Goal: Task Accomplishment & Management: Use online tool/utility

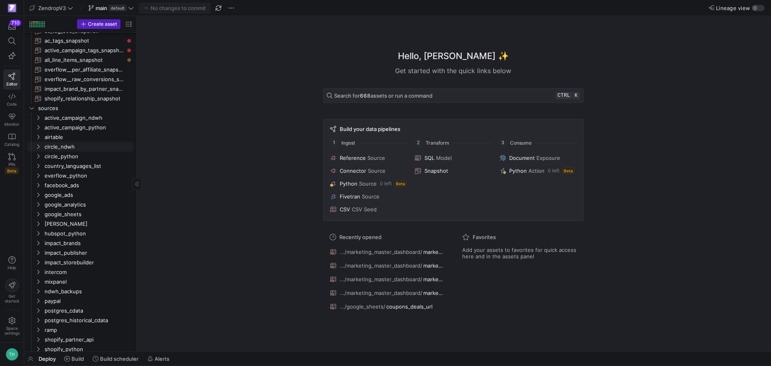
scroll to position [211, 0]
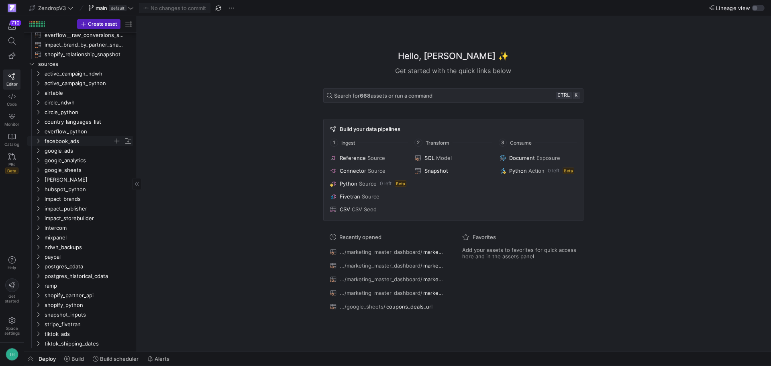
click at [70, 137] on span "facebook_ads" at bounding box center [79, 140] width 68 height 9
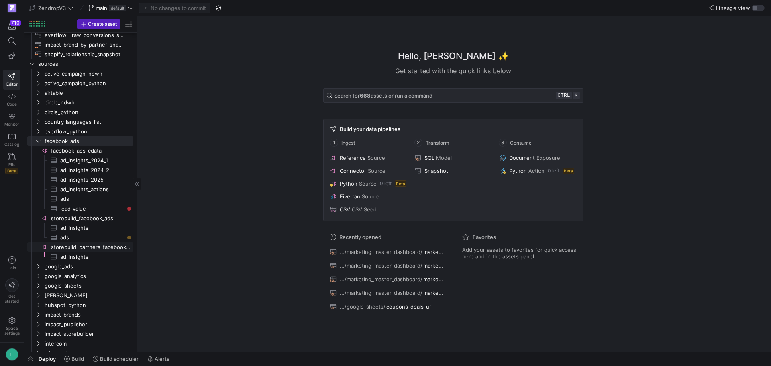
click at [102, 247] on span "storebuild_partners_facebook_ads​​​​​​​​" at bounding box center [91, 246] width 81 height 9
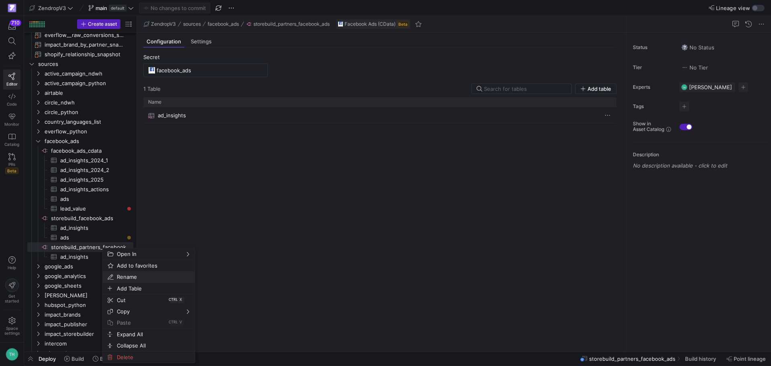
click at [159, 272] on span "Rename" at bounding box center [142, 276] width 57 height 11
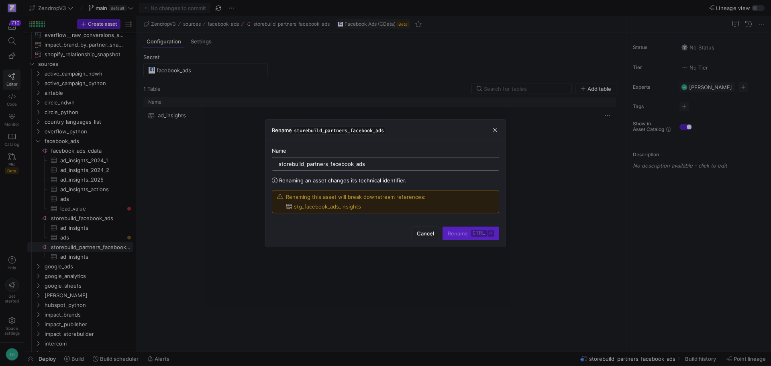
drag, startPoint x: 307, startPoint y: 163, endPoint x: 327, endPoint y: 166, distance: 20.6
click at [327, 166] on input "storebuild_partners_facebook_ads" at bounding box center [386, 164] width 214 height 6
type input "storebuild_adam_palomeque_facebook_ads"
click at [455, 232] on span "Rename ctrl ⏎" at bounding box center [471, 233] width 46 height 6
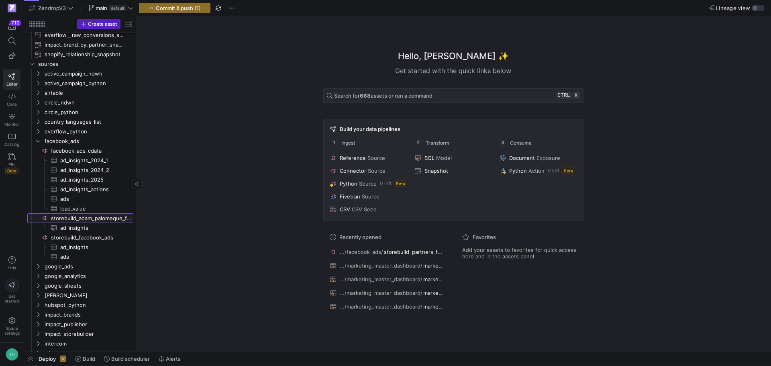
click at [97, 215] on span "storebuild_adam_palomeque_facebook_ads​​​​​​​​" at bounding box center [91, 218] width 81 height 9
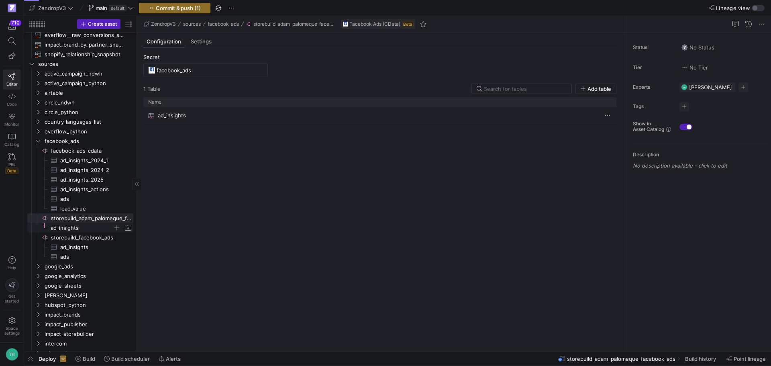
click at [92, 226] on span "ad_insights​​​​​​​​​" at bounding box center [82, 227] width 62 height 9
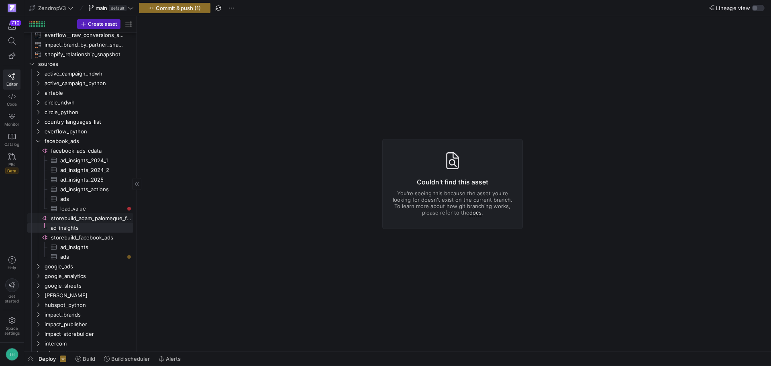
click at [96, 215] on span "storebuild_adam_palomeque_facebook_ads​​​​​​​​" at bounding box center [91, 218] width 81 height 9
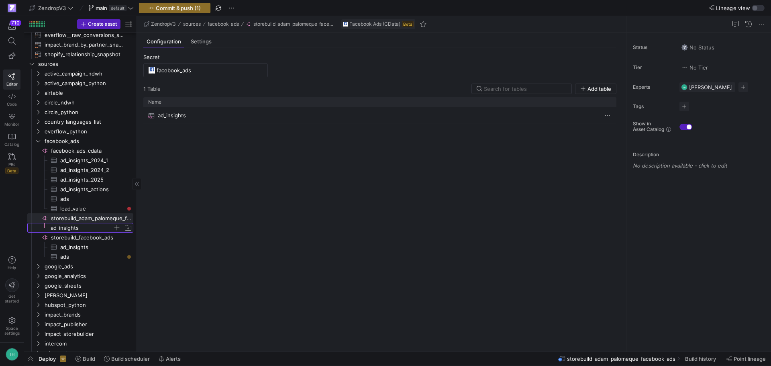
click at [82, 223] on span "ad_insights​​​​​​​​​" at bounding box center [82, 227] width 62 height 9
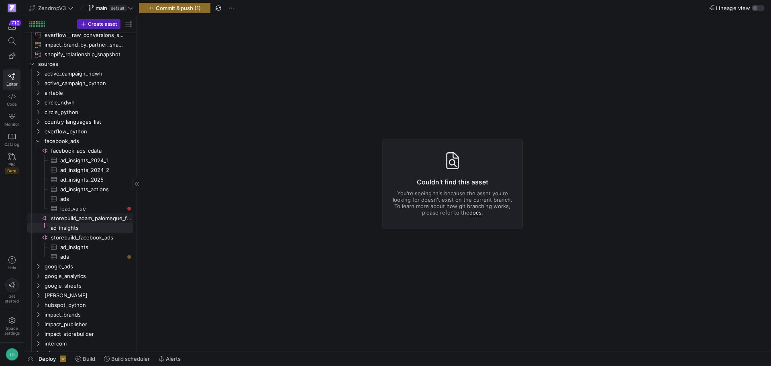
click at [97, 216] on span "storebuild_adam_palomeque_facebook_ads​​​​​​​​" at bounding box center [91, 218] width 81 height 9
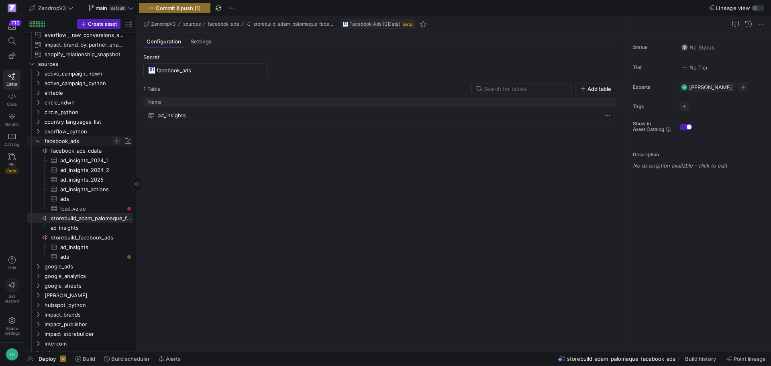
click at [117, 140] on span "Press SPACE to select this row." at bounding box center [117, 141] width 8 height 8
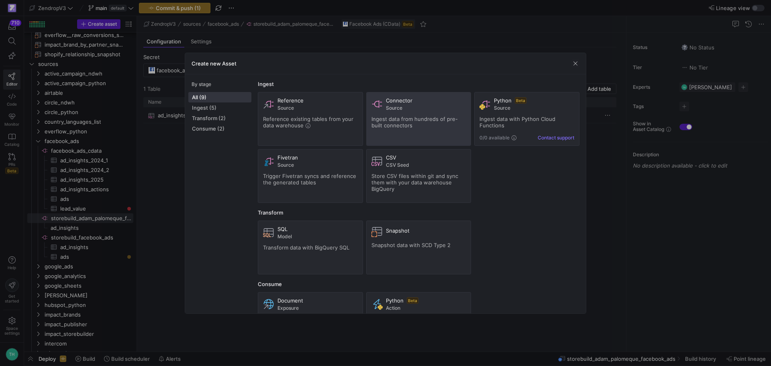
click at [393, 108] on span "Source" at bounding box center [426, 108] width 80 height 6
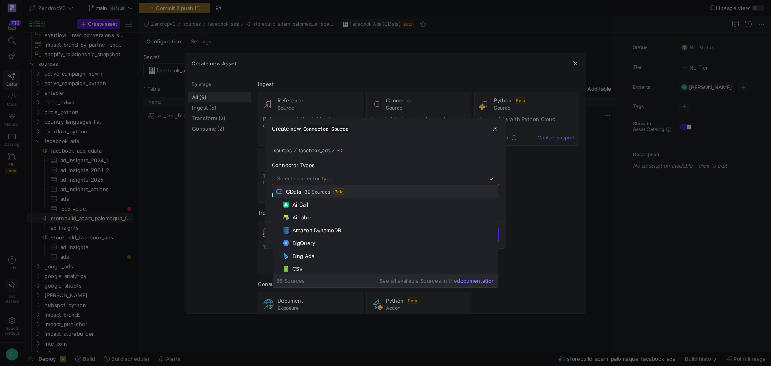
click at [425, 154] on div "sources facebook_ads" at bounding box center [385, 151] width 227 height 10
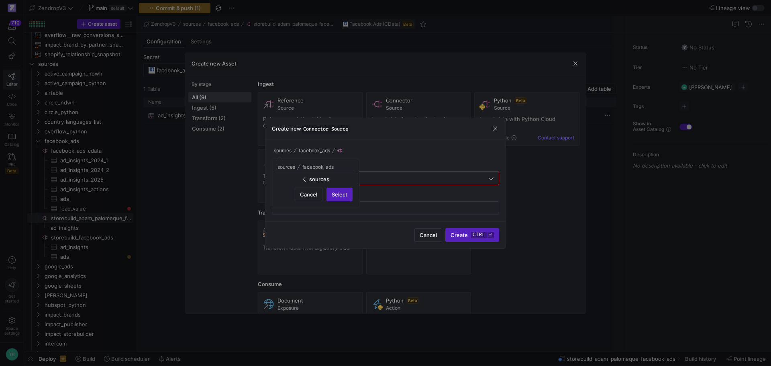
click at [432, 137] on div at bounding box center [385, 183] width 771 height 366
click at [495, 130] on span "button" at bounding box center [495, 128] width 8 height 8
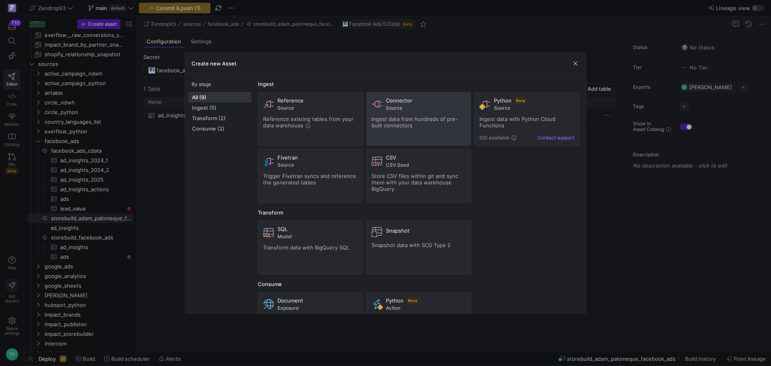
click at [419, 121] on span "Ingest data from hundreds of pre-built connectors" at bounding box center [414, 122] width 86 height 13
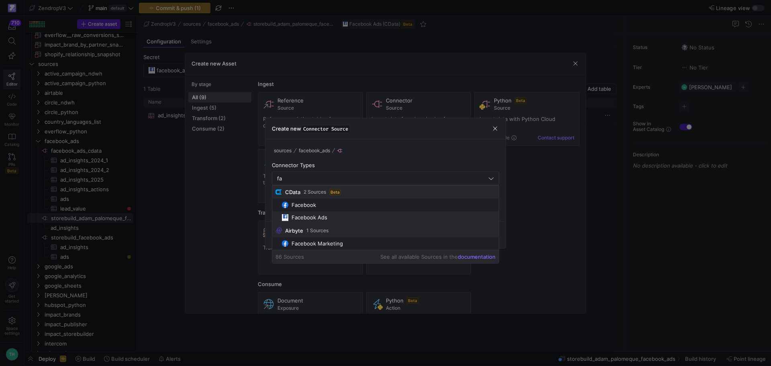
click at [341, 216] on span "Facebook Ads" at bounding box center [389, 217] width 214 height 7
type input "Facebook Ads"
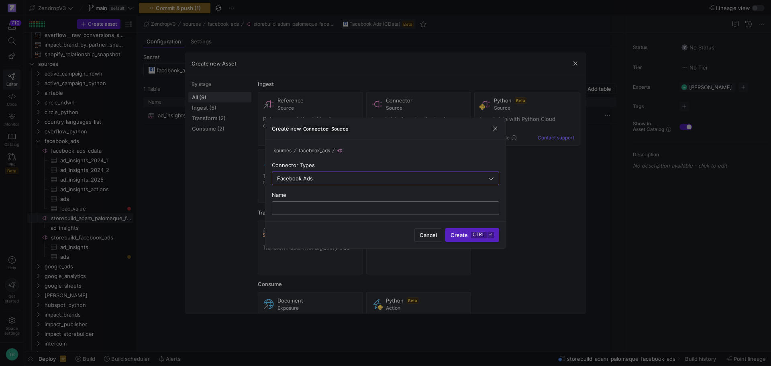
click at [355, 209] on input "text" at bounding box center [386, 208] width 214 height 6
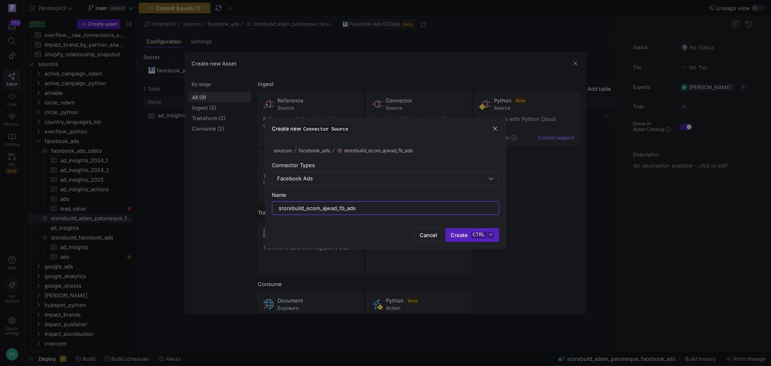
type input "storebuild_ecom_ajwad_fb_ads"
click at [456, 231] on span "submit" at bounding box center [472, 234] width 53 height 13
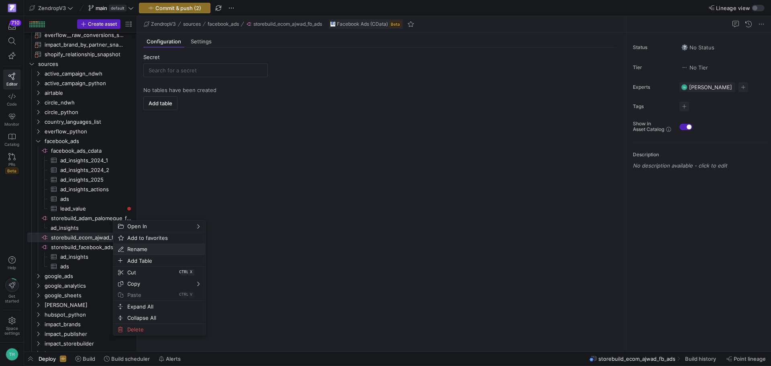
click at [153, 250] on span "Rename" at bounding box center [152, 248] width 57 height 11
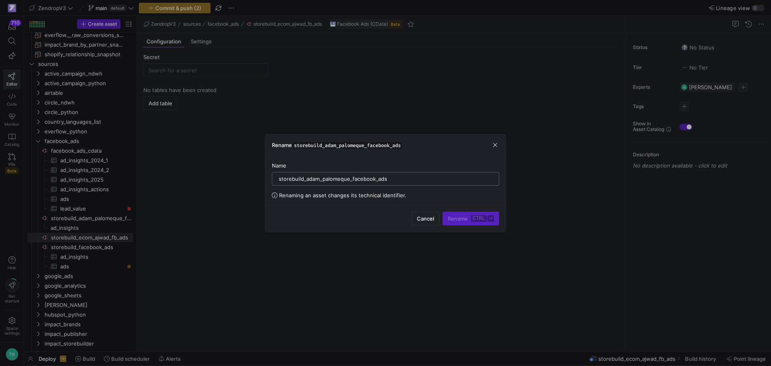
click at [375, 177] on input "storebuild_adam_palomeque_facebook_ads" at bounding box center [386, 178] width 214 height 6
type input "storebuild_adam_palomeque_fb_ads"
click at [488, 221] on kbd "⏎" at bounding box center [490, 218] width 6 height 6
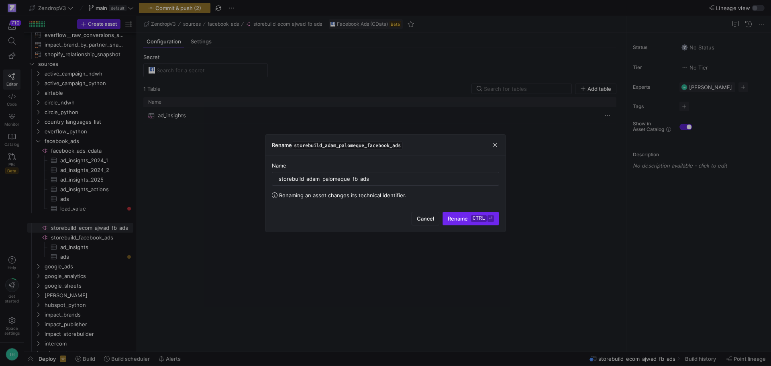
type input "facebook_ads"
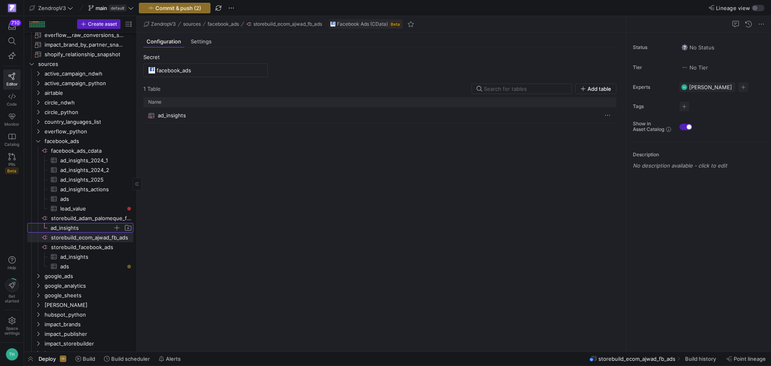
click at [70, 225] on span "ad_insights​​​​​​​​​" at bounding box center [82, 227] width 62 height 9
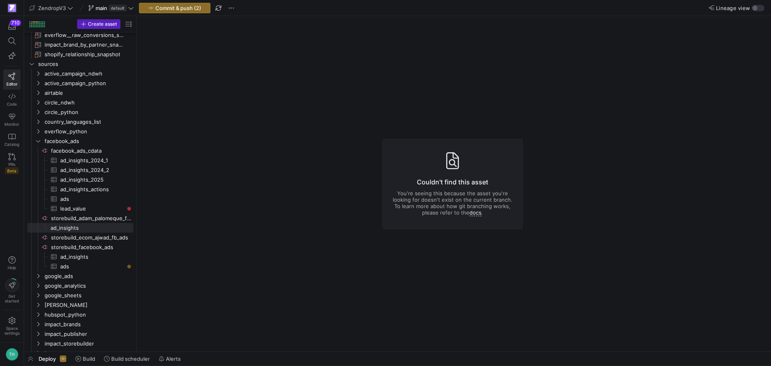
click at [337, 119] on y42-asset-editor-not-found "Couldn't find this asset You're seeing this because the asset you're looking fo…" at bounding box center [452, 183] width 631 height 335
click at [94, 227] on span "ad_insights​​​​​​​​​" at bounding box center [82, 227] width 62 height 9
click at [80, 257] on span "ad_insights​​​​​​​​​" at bounding box center [92, 256] width 64 height 9
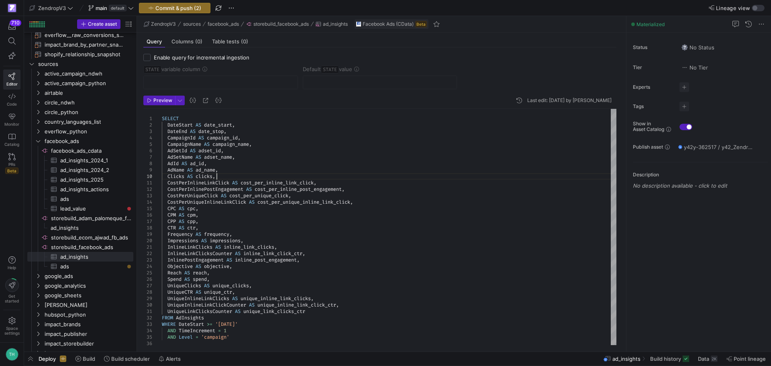
click at [289, 173] on div "SELECT DateStart AS date_start , DateEnd AS date_stop , CampaignId AS campaign_…" at bounding box center [389, 228] width 454 height 238
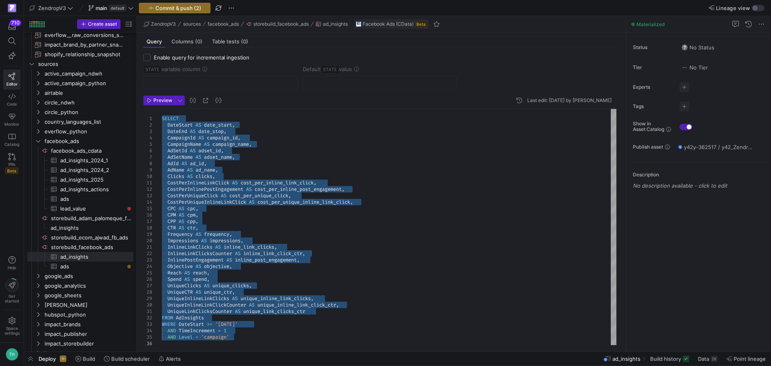
type textarea "SELECT DateStart AS date_start, DateEnd AS date_stop, CampaignId AS campaign_id…"
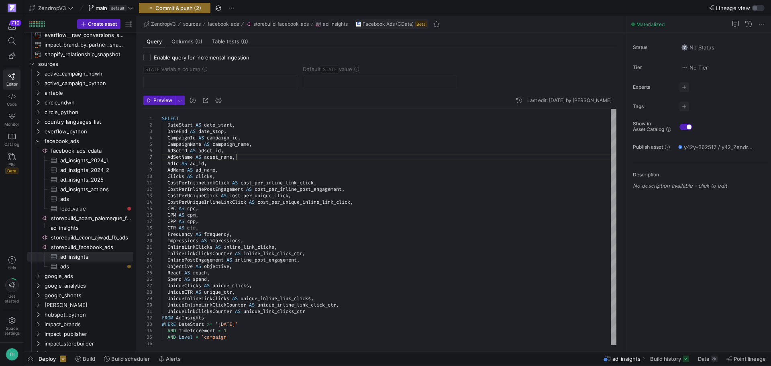
click at [322, 156] on div "SELECT DateStart AS date_start , DateEnd AS date_stop , CampaignId AS campaign_…" at bounding box center [389, 228] width 454 height 238
click at [92, 238] on span "storebuild_ecom_ajwad_fb_ads​​​​​​​​" at bounding box center [91, 237] width 81 height 9
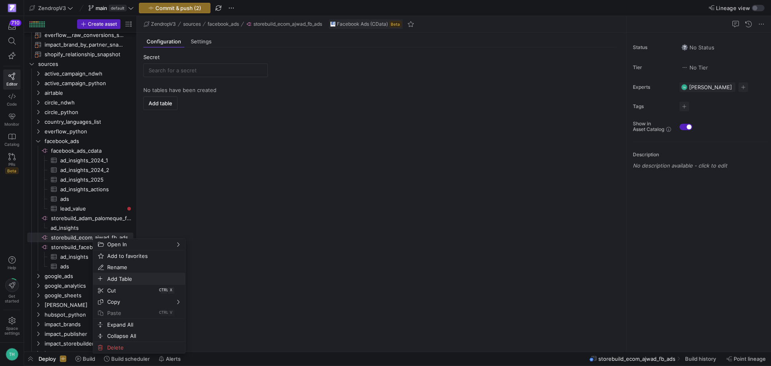
click at [115, 277] on span "Add Table" at bounding box center [132, 278] width 57 height 11
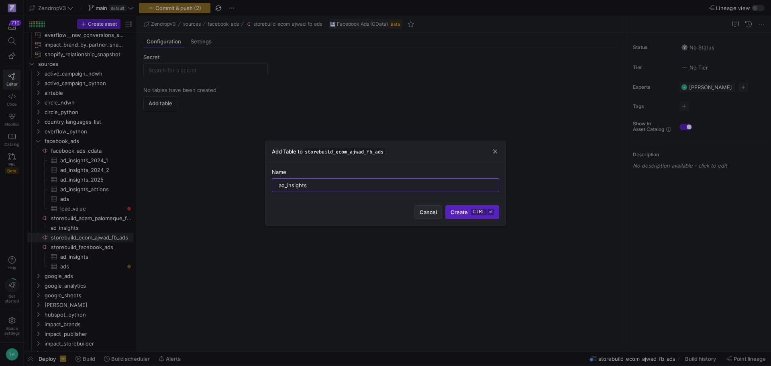
type input "ad_insights"
click at [445, 205] on button "Create ctrl ⏎" at bounding box center [472, 212] width 54 height 14
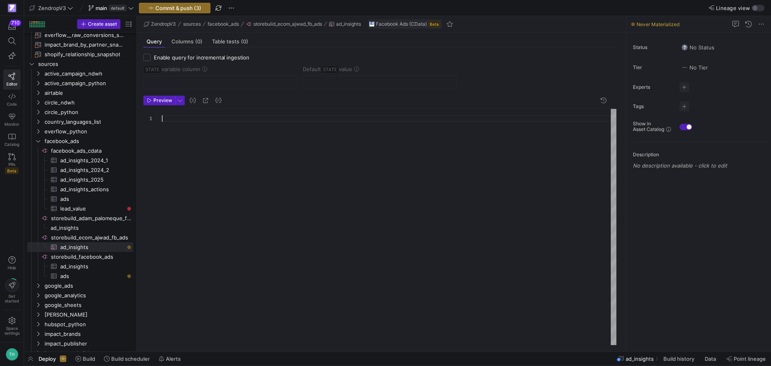
click at [254, 129] on div at bounding box center [389, 227] width 454 height 236
type textarea "UniqueLinkClicksCounter AS unique_link_clicks_ctr FROM AdInsights WHERE DateSta…"
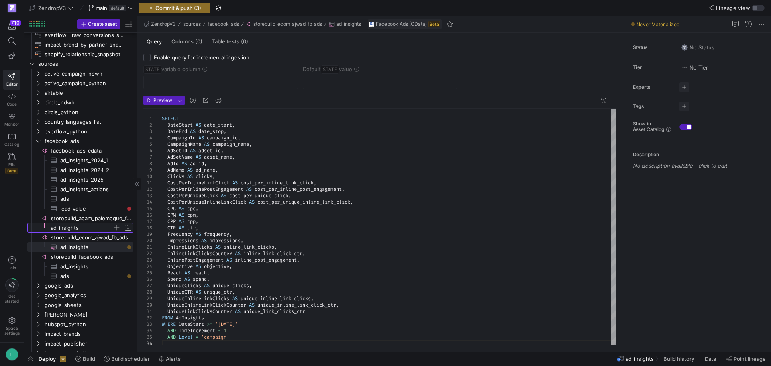
click at [77, 226] on span "ad_insights​​​​​​​​​" at bounding box center [82, 227] width 62 height 9
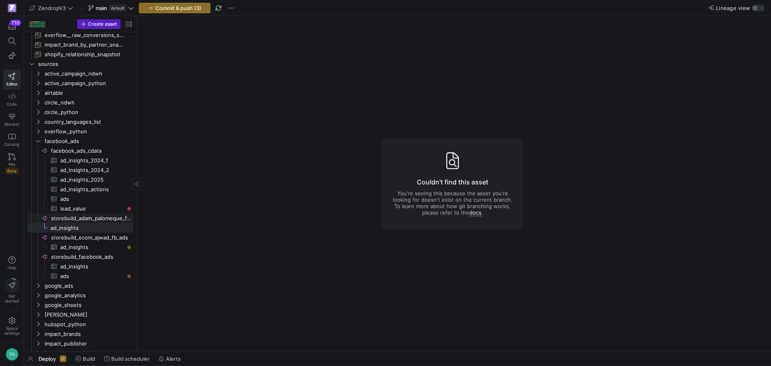
click at [108, 217] on span "storebuild_adam_palomeque_fb_ads​​​​​​​​" at bounding box center [91, 218] width 81 height 9
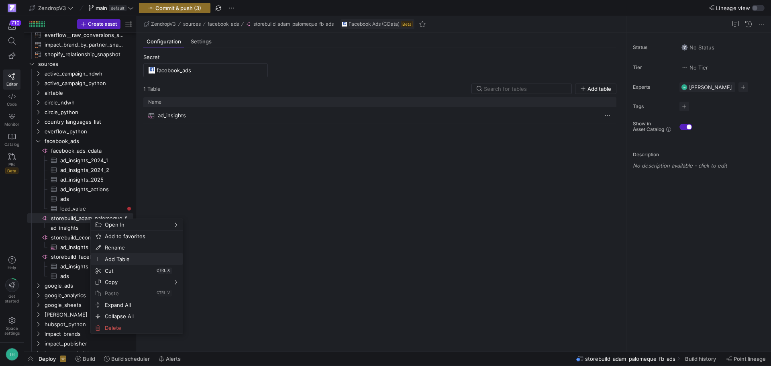
click at [115, 254] on span "Add Table" at bounding box center [130, 258] width 57 height 11
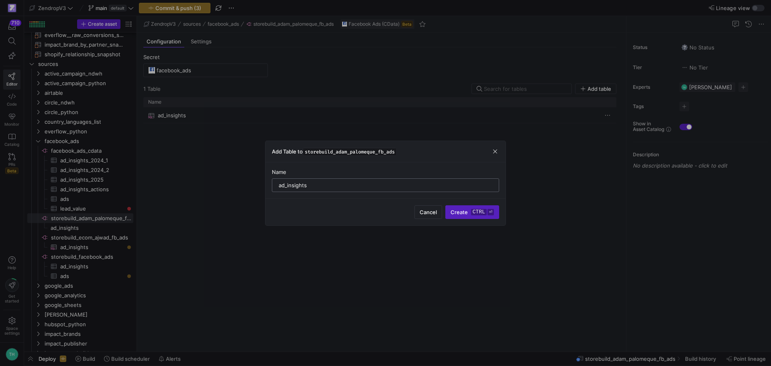
type input "ad_insights"
click at [445, 205] on button "Create ctrl ⏎" at bounding box center [472, 212] width 54 height 14
click at [432, 215] on span "Cancel" at bounding box center [427, 212] width 17 height 6
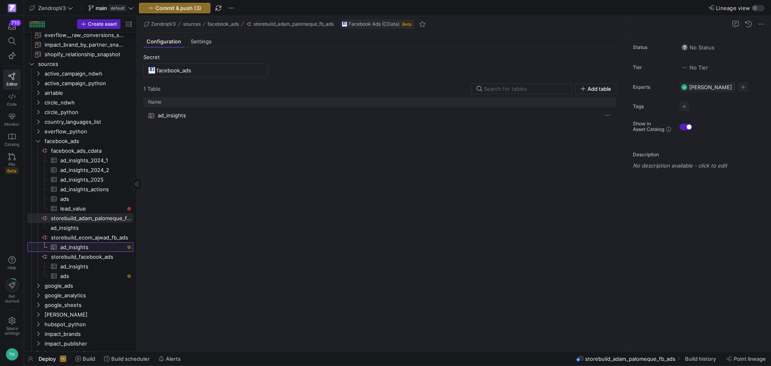
click at [102, 247] on span "ad_insights​​​​​​​​​" at bounding box center [92, 246] width 64 height 9
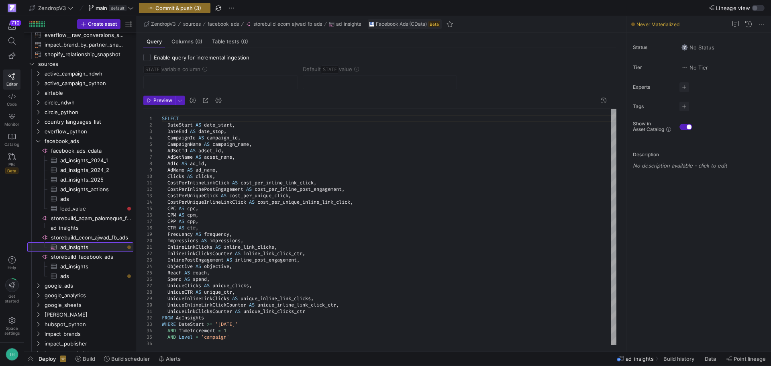
scroll to position [2, 0]
click at [83, 263] on span "ad_insights​​​​​​​​​" at bounding box center [92, 266] width 64 height 9
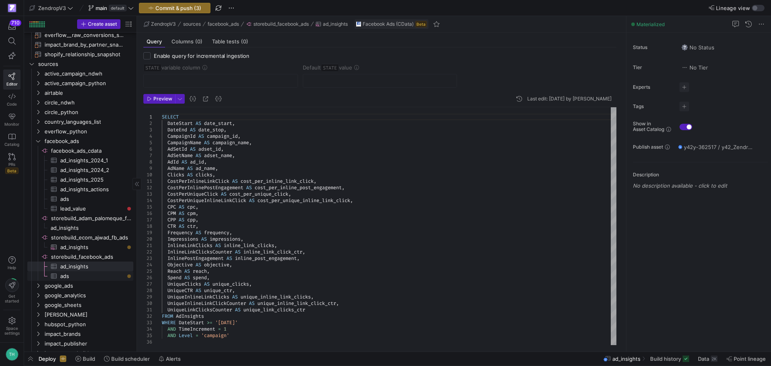
click at [97, 279] on span "ads​​​​​​​​​" at bounding box center [92, 275] width 64 height 9
checkbox input "true"
type input "updated_time"
type input "[DATE]"
type textarea "SELECT ID AS id, AdStatus AS status, CreatedTime AS created_time, UpdatedTime A…"
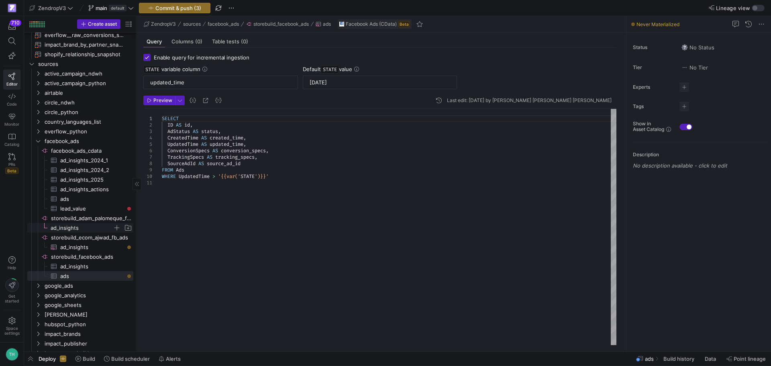
click at [88, 228] on span "ad_insights​​​​​​​​​" at bounding box center [82, 227] width 62 height 9
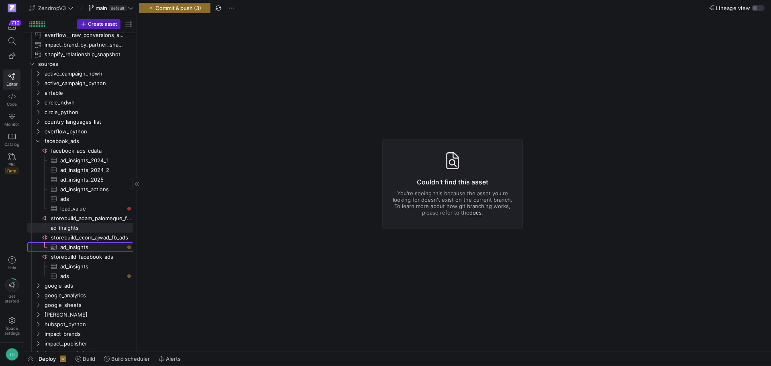
click at [86, 249] on span "ad_insights​​​​​​​​​" at bounding box center [92, 246] width 64 height 9
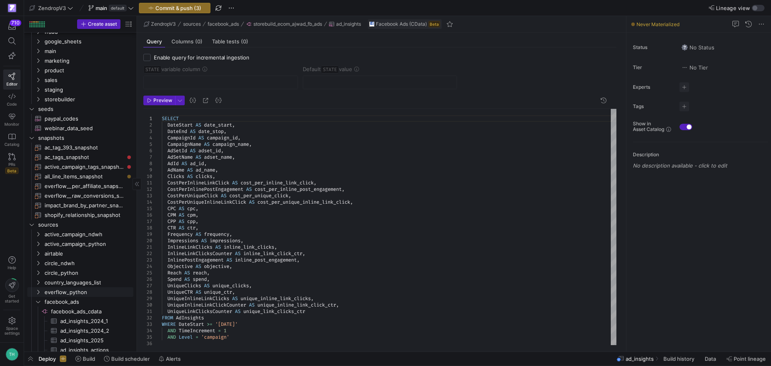
scroll to position [14, 0]
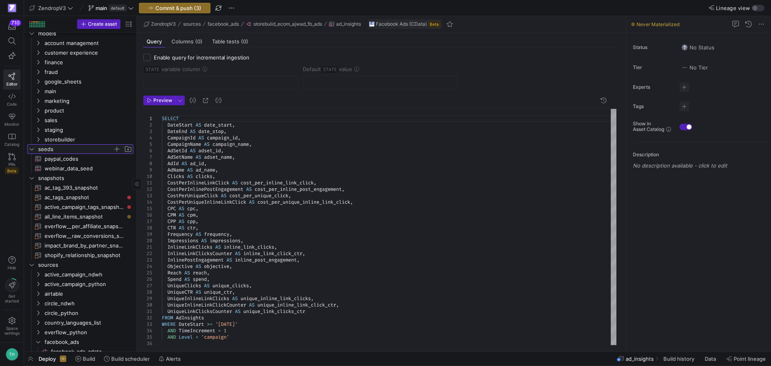
click at [32, 147] on icon "Press SPACE to select this row." at bounding box center [32, 149] width 6 height 5
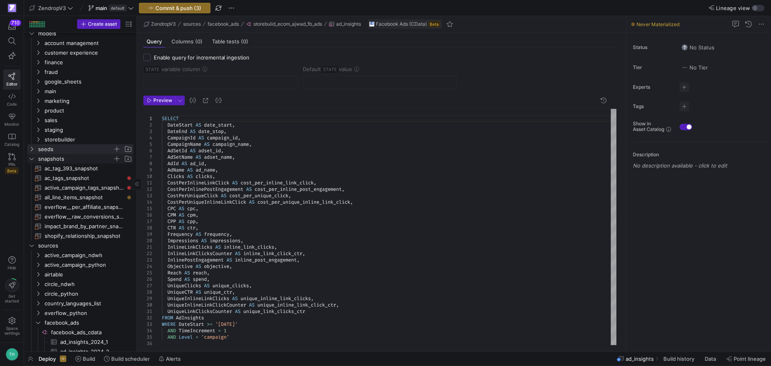
click at [33, 157] on icon "Press SPACE to select this row." at bounding box center [32, 158] width 6 height 5
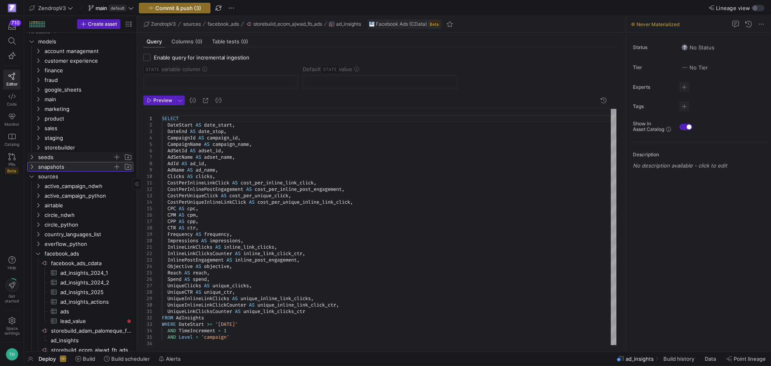
scroll to position [0, 0]
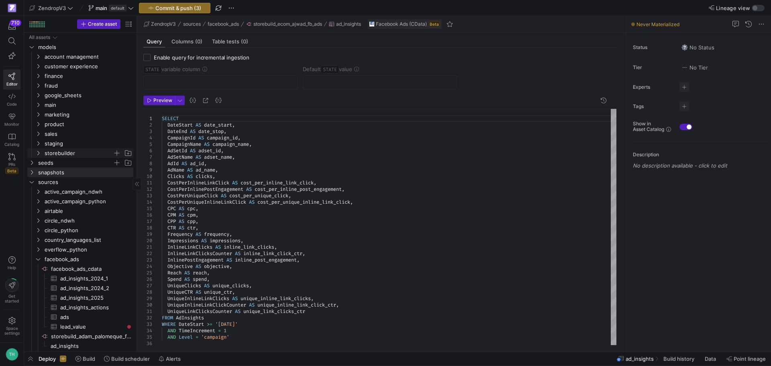
click at [59, 155] on span "storebuilder" at bounding box center [79, 153] width 68 height 9
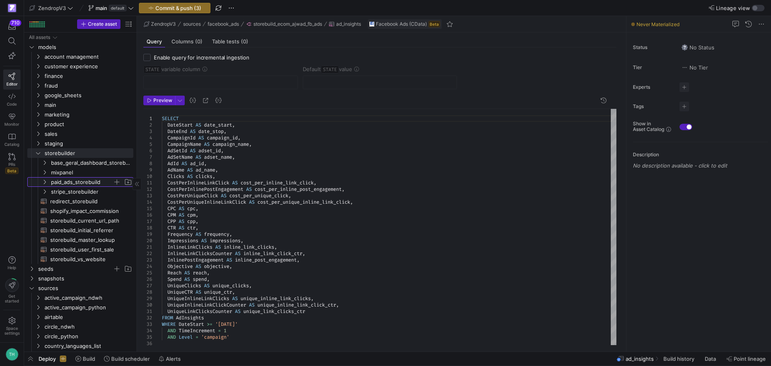
click at [72, 185] on span "paid_ads_storebuild" at bounding box center [82, 181] width 62 height 9
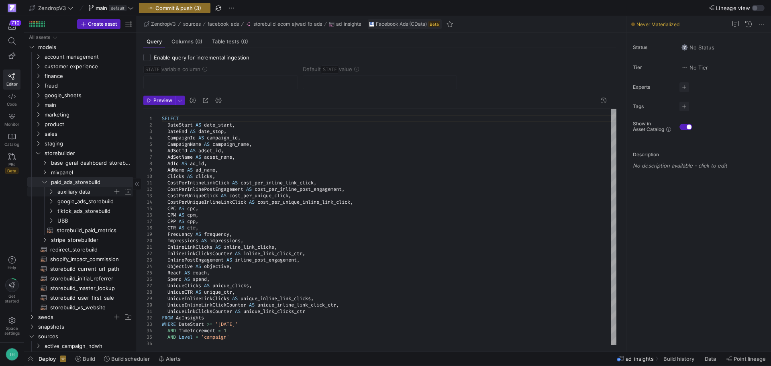
click at [79, 191] on span "auxiliary data" at bounding box center [84, 191] width 55 height 9
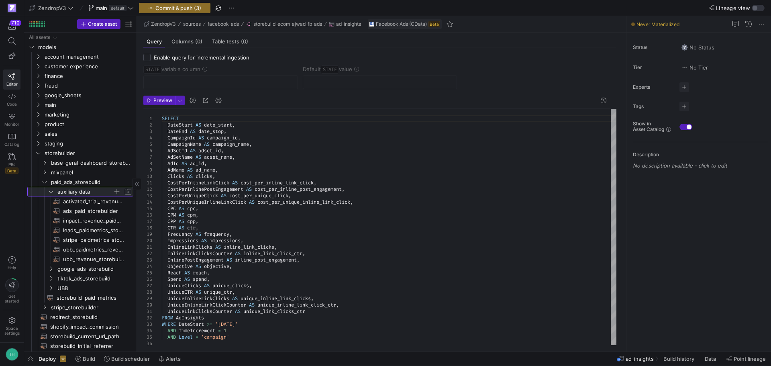
click at [79, 191] on span "auxiliary data" at bounding box center [84, 191] width 55 height 9
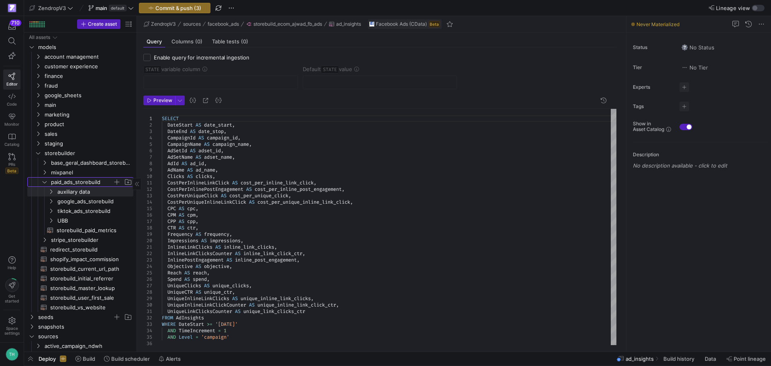
click at [81, 184] on span "paid_ads_storebuild" at bounding box center [82, 181] width 62 height 9
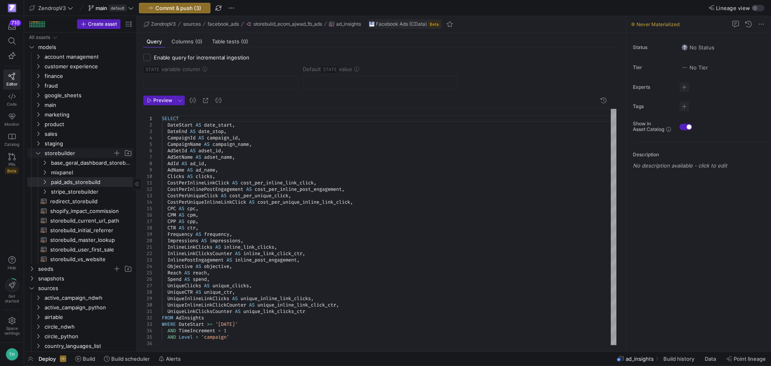
click at [75, 151] on span "storebuilder" at bounding box center [79, 153] width 68 height 9
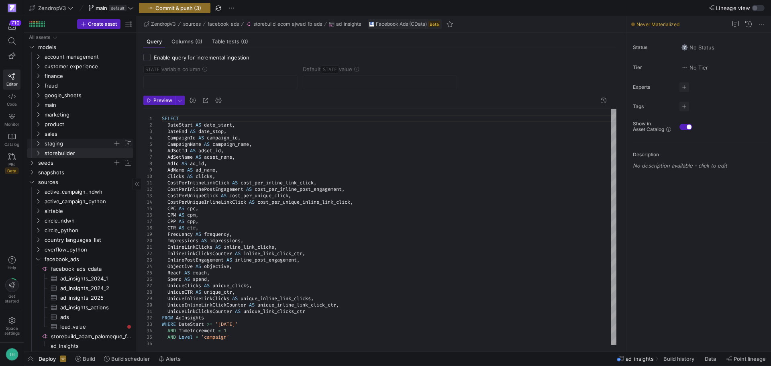
click at [75, 143] on span "staging" at bounding box center [79, 143] width 68 height 9
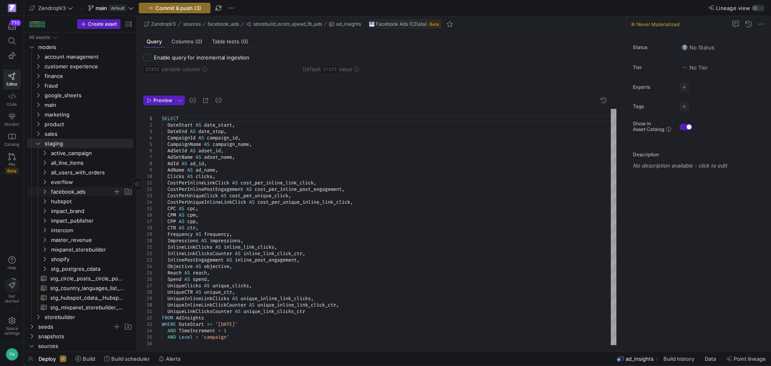
click at [81, 194] on span "facebook_ads" at bounding box center [82, 191] width 62 height 9
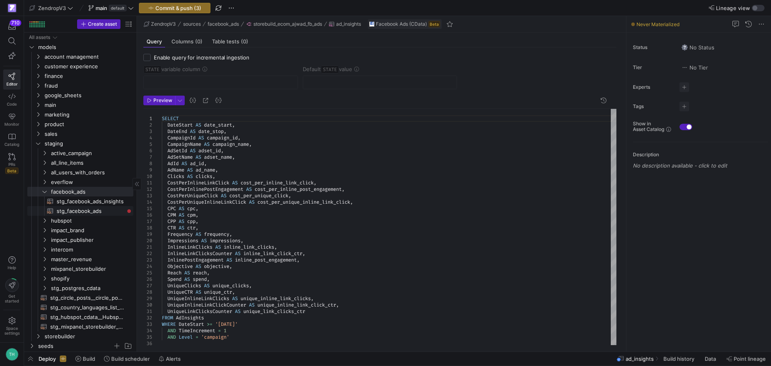
click at [83, 212] on span "stg_facebook_ads​​​​​​​​​​" at bounding box center [90, 210] width 67 height 9
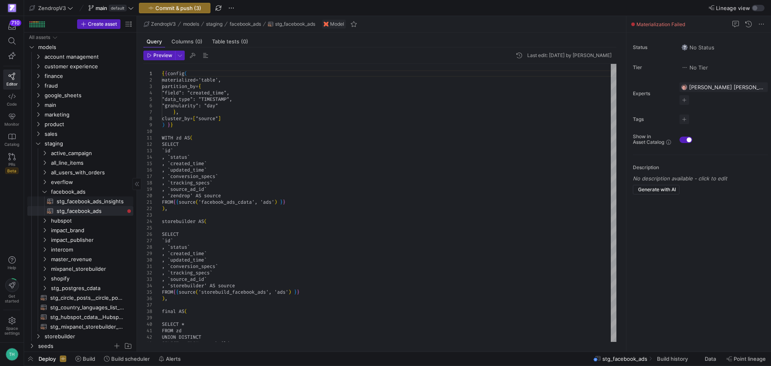
click at [86, 201] on span "stg_facebook_ads_insights​​​​​​​​​​" at bounding box center [90, 201] width 67 height 9
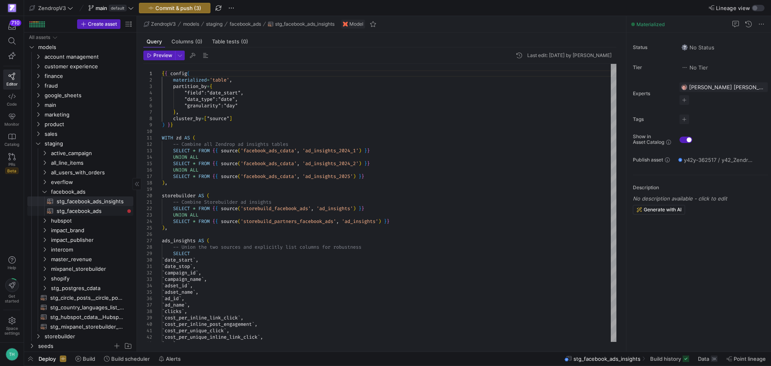
click at [85, 214] on span "stg_facebook_ads​​​​​​​​​​" at bounding box center [90, 210] width 67 height 9
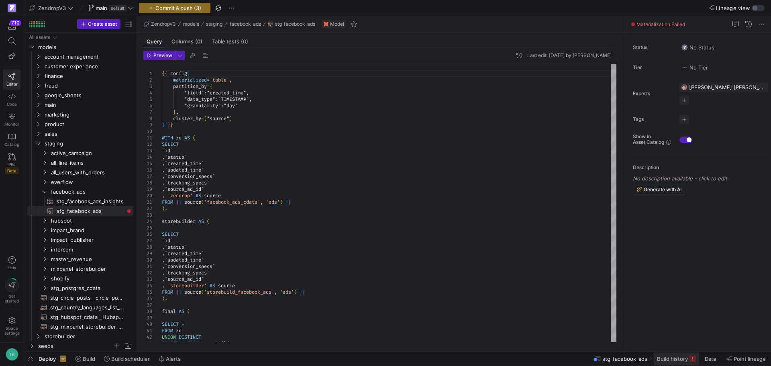
click at [688, 358] on span "Build history" at bounding box center [676, 358] width 39 height 6
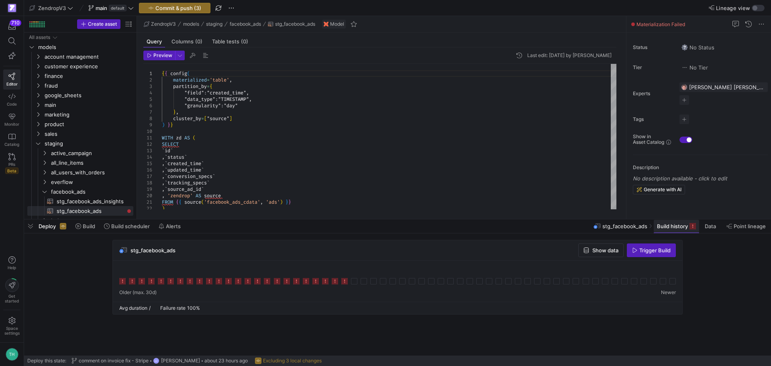
click at [663, 230] on span at bounding box center [676, 226] width 45 height 13
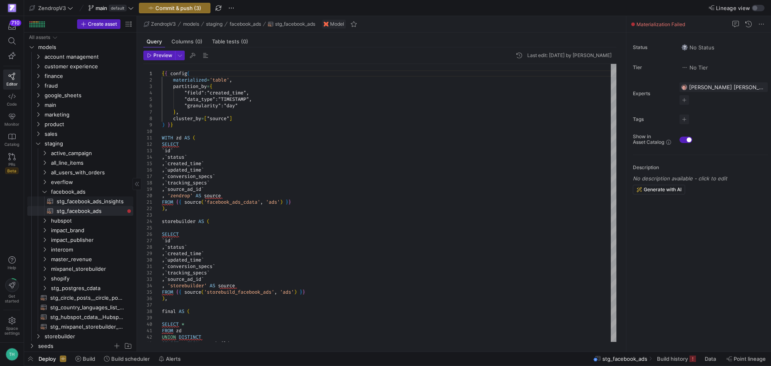
click at [81, 203] on span "stg_facebook_ads_insights​​​​​​​​​​" at bounding box center [90, 201] width 67 height 9
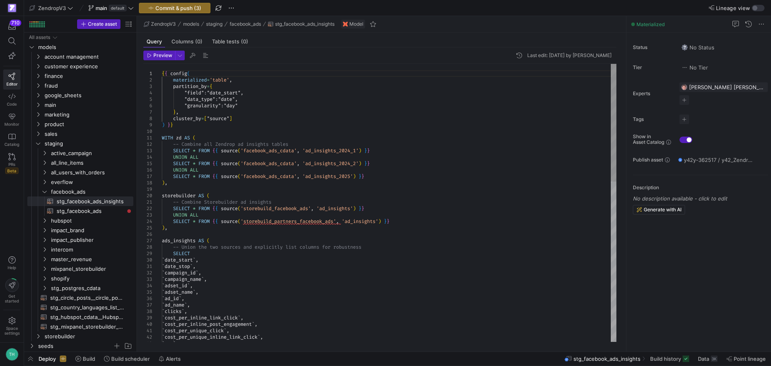
drag, startPoint x: 389, startPoint y: 222, endPoint x: 388, endPoint y: 216, distance: 6.0
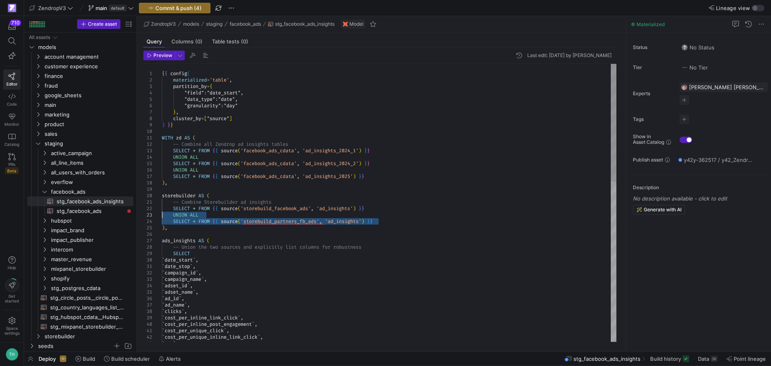
drag, startPoint x: 390, startPoint y: 220, endPoint x: 153, endPoint y: 214, distance: 236.9
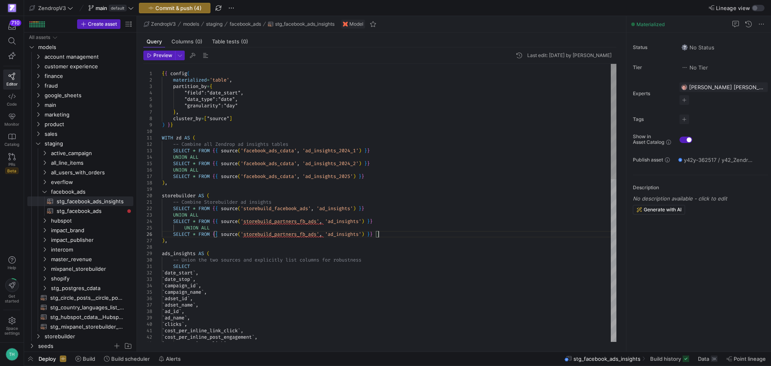
drag, startPoint x: 299, startPoint y: 232, endPoint x: 277, endPoint y: 235, distance: 21.8
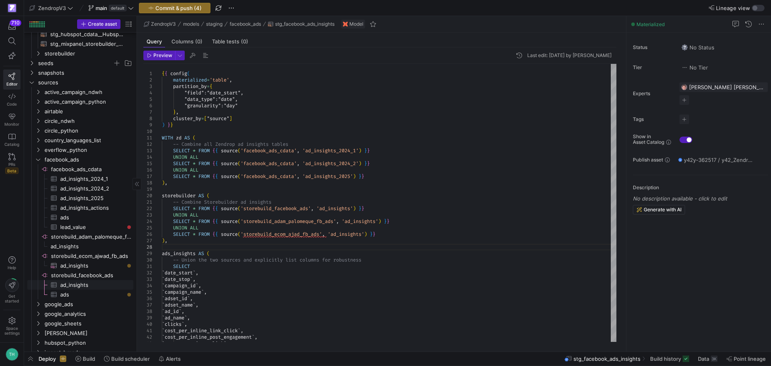
scroll to position [275, 0]
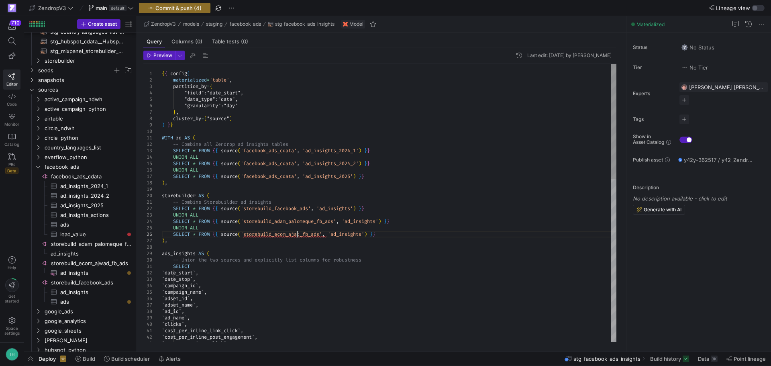
type textarea "WITH zd AS ( -- Combine all Zendrop ad insights tables SELECT * FROM {{ source(…"
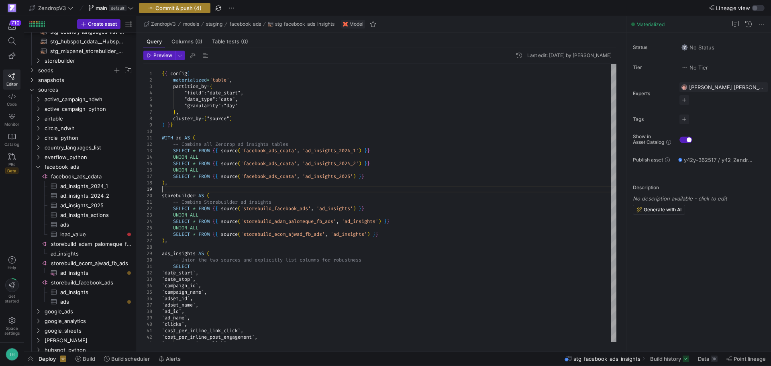
click at [204, 8] on span "button" at bounding box center [174, 8] width 71 height 10
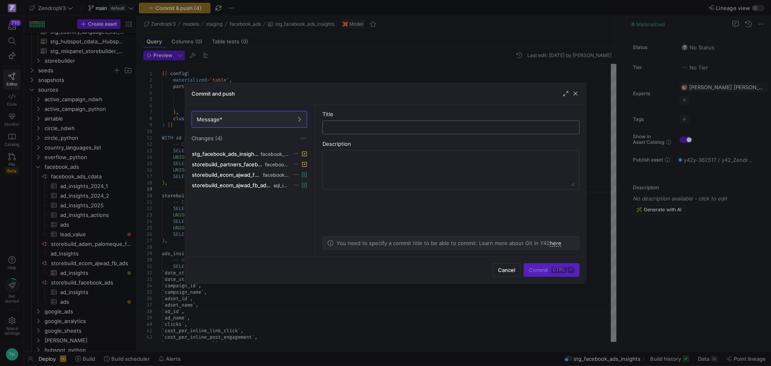
click at [373, 128] on input "text" at bounding box center [450, 127] width 243 height 6
type input "add storebuild ecom ajwad ad account"
click at [554, 271] on kbd "ctrl" at bounding box center [559, 270] width 16 height 6
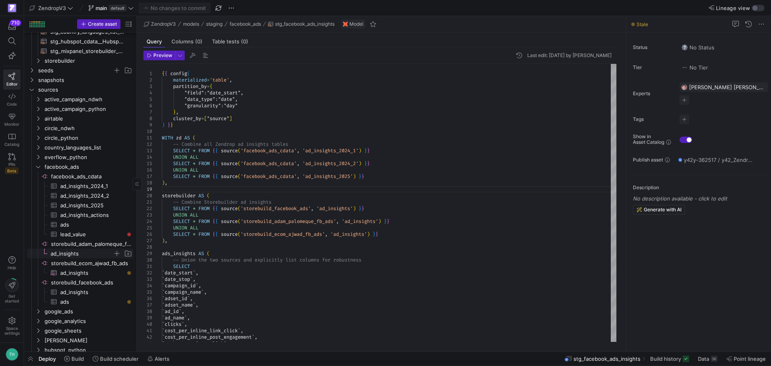
click at [95, 251] on span "ad_insights​​​​​​​​​" at bounding box center [82, 253] width 62 height 9
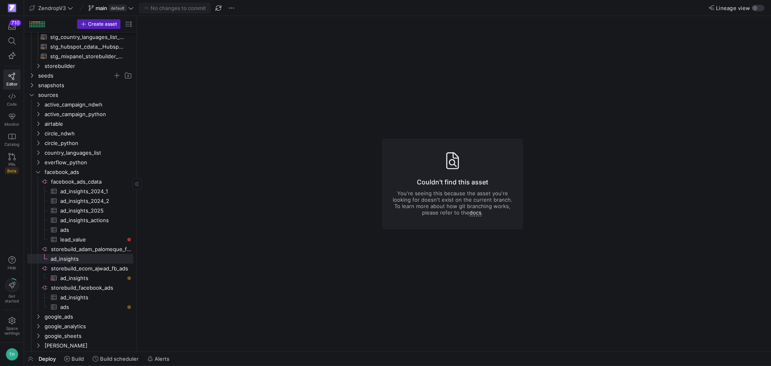
scroll to position [321, 0]
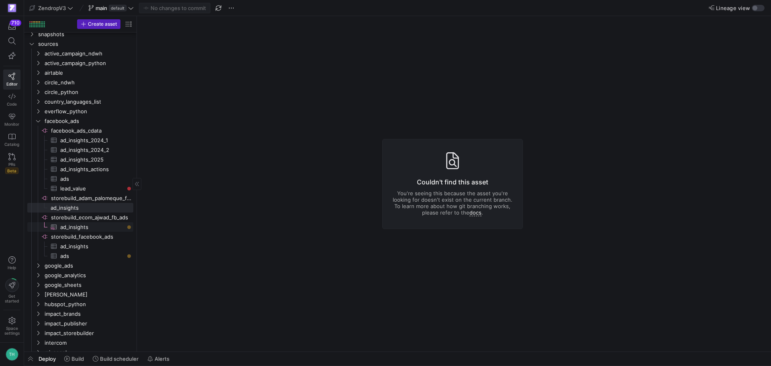
click at [84, 227] on span "ad_insights​​​​​​​​​" at bounding box center [92, 226] width 64 height 9
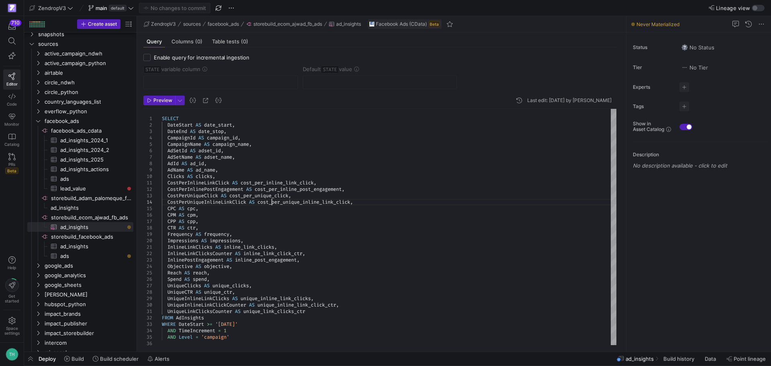
click at [272, 202] on div "SELECT DateStart AS date_start , DateEnd AS date_stop , CampaignId AS campaign_…" at bounding box center [389, 228] width 454 height 238
type textarea "SELECT DateStart AS date_start, DateEnd AS date_stop, CampaignId AS campaign_id…"
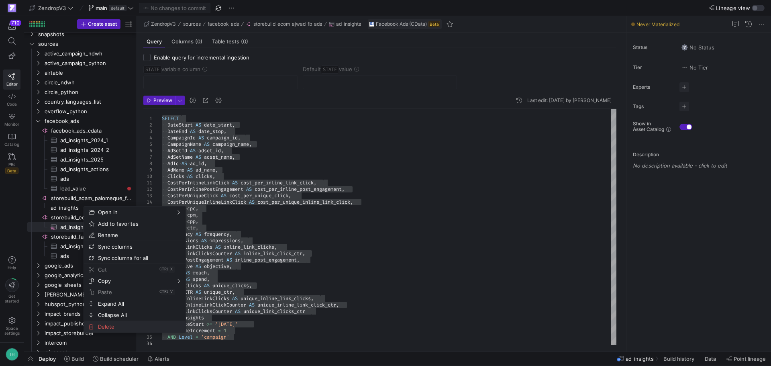
click at [115, 328] on span "Delete" at bounding box center [128, 326] width 66 height 11
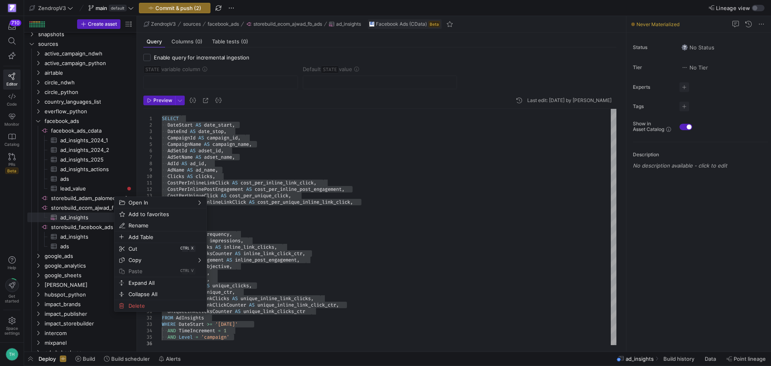
click at [141, 232] on span "Add Table" at bounding box center [153, 236] width 57 height 11
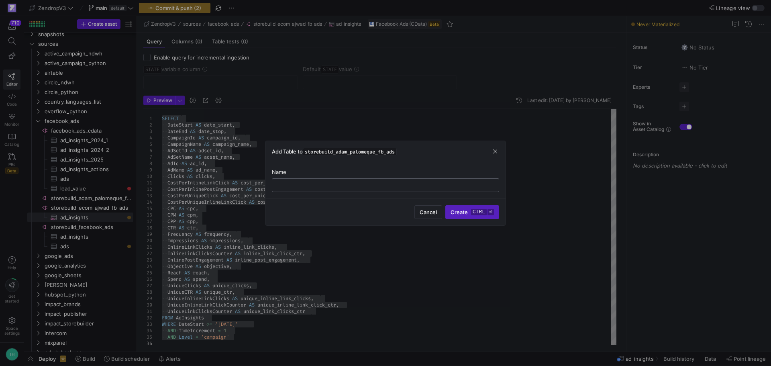
click at [410, 183] on input "text" at bounding box center [386, 185] width 214 height 6
type input "ad_insights"
click at [445, 205] on button "Create ctrl ⏎" at bounding box center [472, 212] width 54 height 14
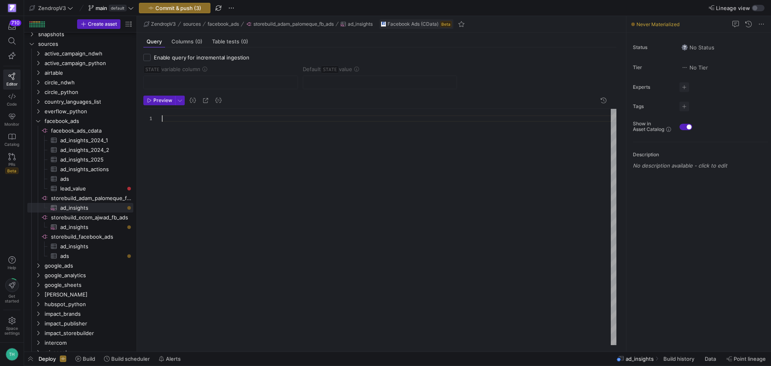
click at [328, 184] on div at bounding box center [389, 228] width 454 height 238
type textarea "UniqueLinkClicksCounter AS unique_link_clicks_ctr FROM AdInsights WHERE DateSta…"
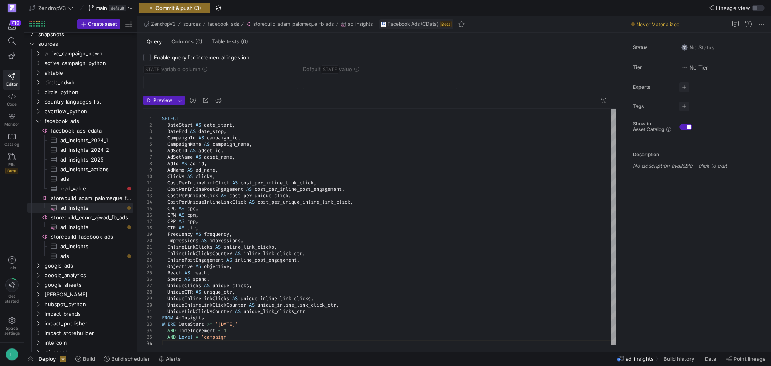
scroll to position [2, 0]
click at [173, 8] on span "Commit & push (3)" at bounding box center [178, 8] width 46 height 6
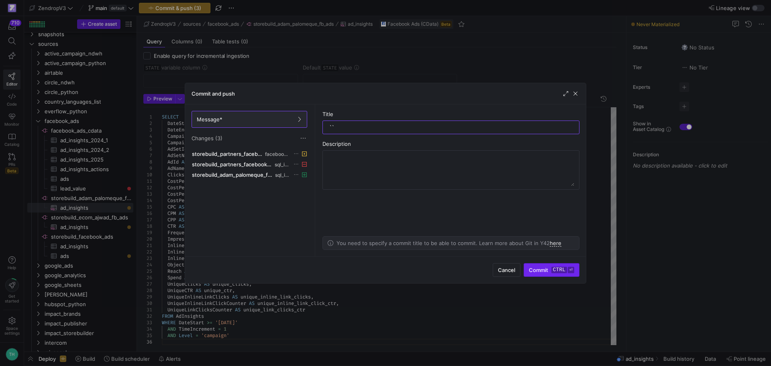
type input "``"
click at [539, 269] on span "Commit ctrl ⏎" at bounding box center [551, 270] width 45 height 6
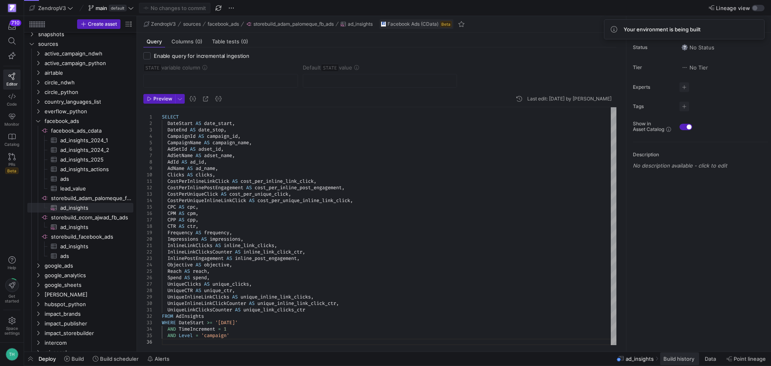
click at [671, 360] on span "Build history" at bounding box center [678, 358] width 31 height 6
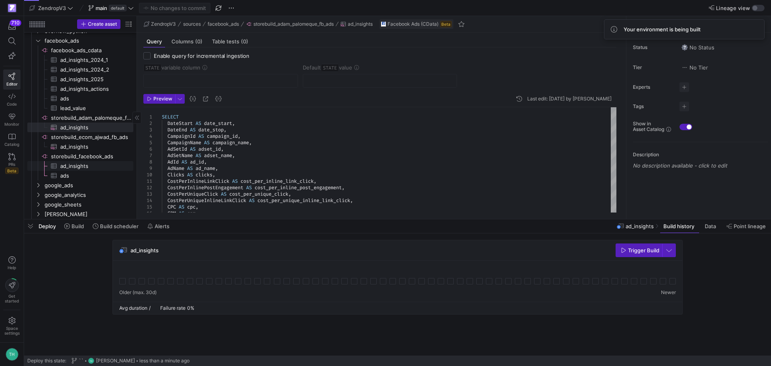
drag, startPoint x: 88, startPoint y: 162, endPoint x: 90, endPoint y: 151, distance: 11.2
click at [88, 163] on span "ad_insights​​​​​​​​​" at bounding box center [92, 165] width 64 height 9
type textarea "SELECT DateStart AS date_start, DateEnd AS date_stop, CampaignId AS campaign_id…"
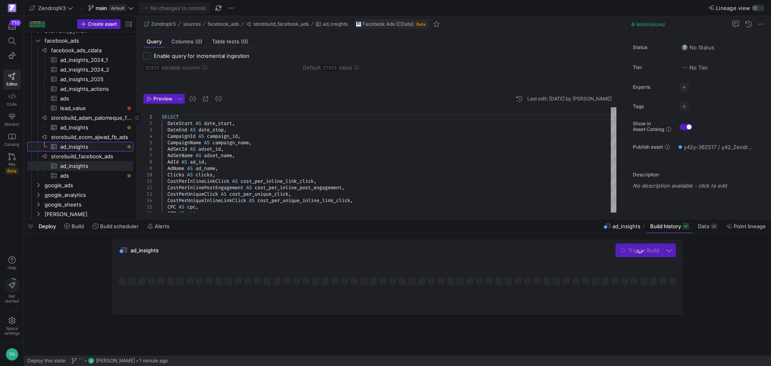
click at [93, 146] on span "ad_insights​​​​​​​​​" at bounding box center [92, 146] width 64 height 9
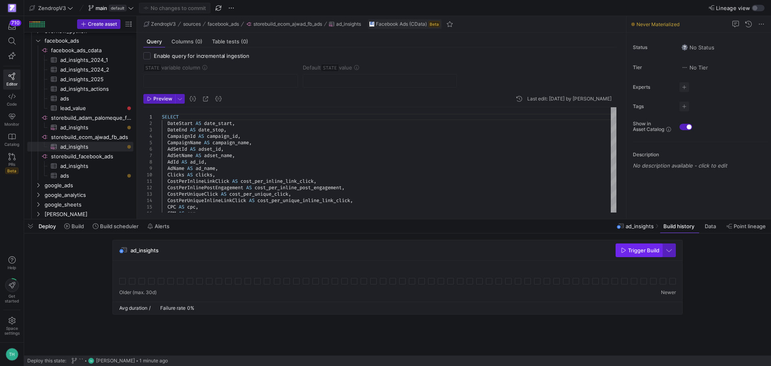
click at [627, 250] on span "Trigger Build" at bounding box center [640, 250] width 39 height 6
click at [71, 126] on span "ad_insights​​​​​​​​​" at bounding box center [92, 127] width 64 height 9
click at [629, 249] on span "Trigger Build" at bounding box center [643, 250] width 31 height 6
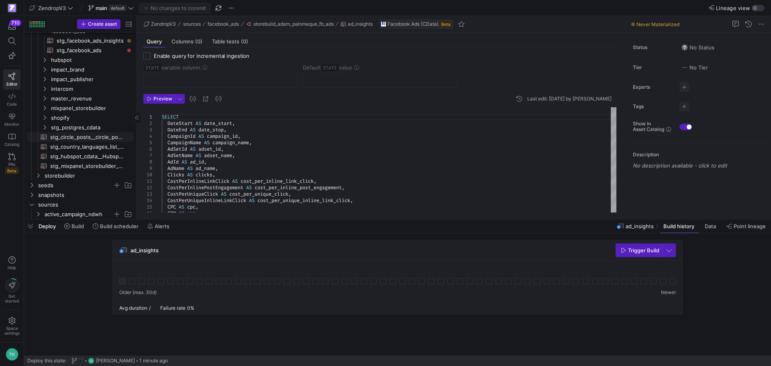
scroll to position [134, 0]
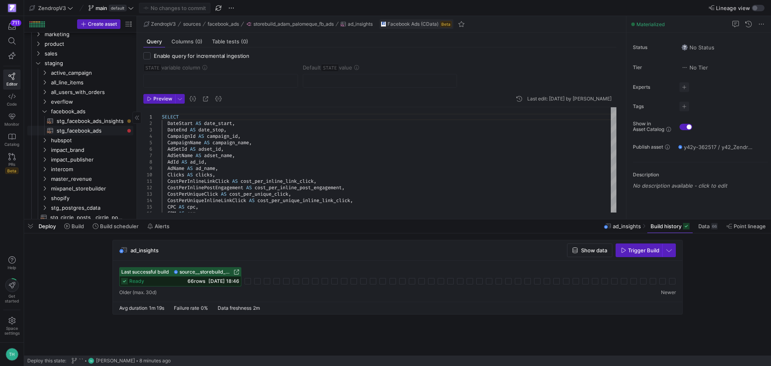
click at [83, 120] on span "stg_facebook_ads_insights​​​​​​​​​​" at bounding box center [90, 120] width 67 height 9
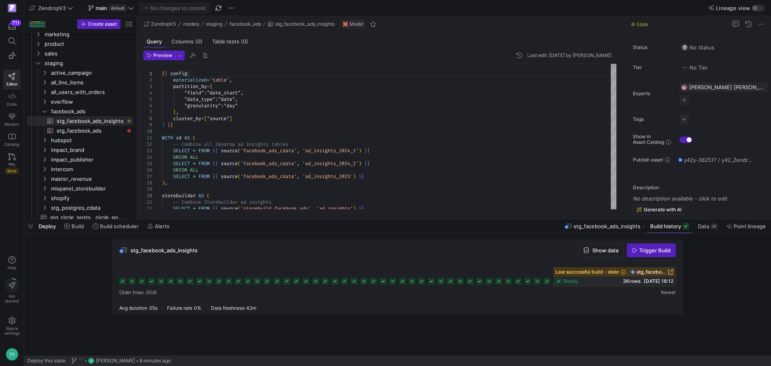
click at [641, 252] on span "Trigger Build" at bounding box center [654, 250] width 31 height 6
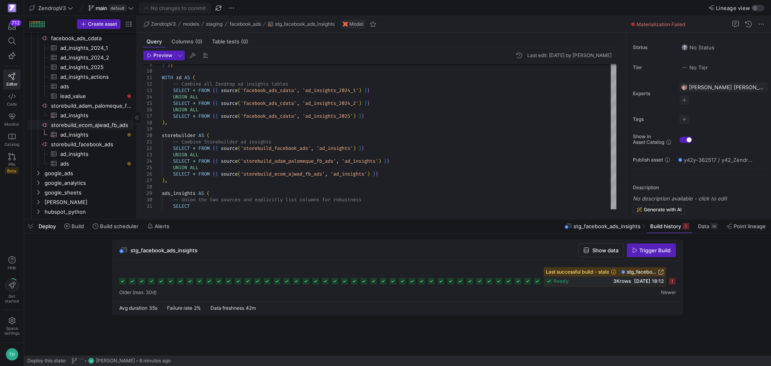
scroll to position [442, 0]
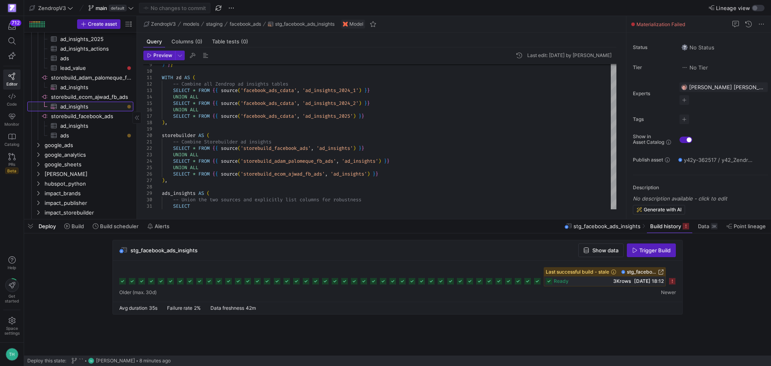
click at [91, 107] on span "ad_insights​​​​​​​​​" at bounding box center [92, 106] width 64 height 9
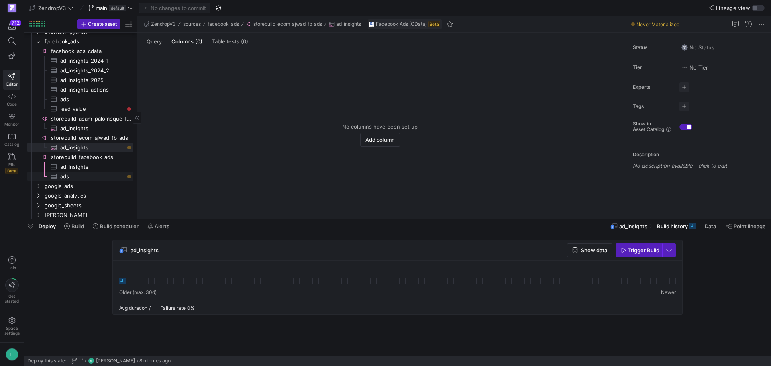
scroll to position [414, 0]
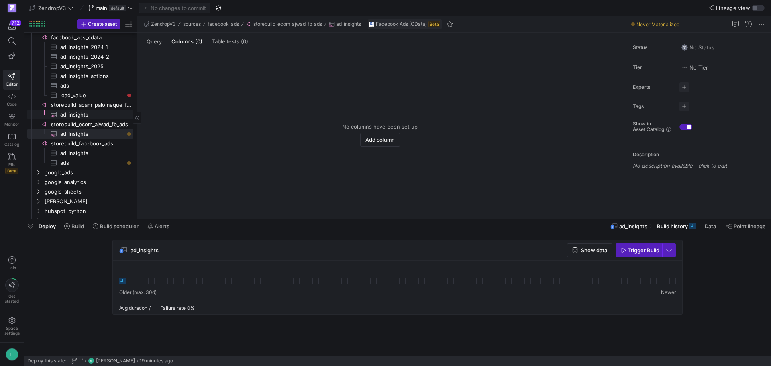
click at [83, 114] on span "ad_insights​​​​​​​​​" at bounding box center [92, 114] width 64 height 9
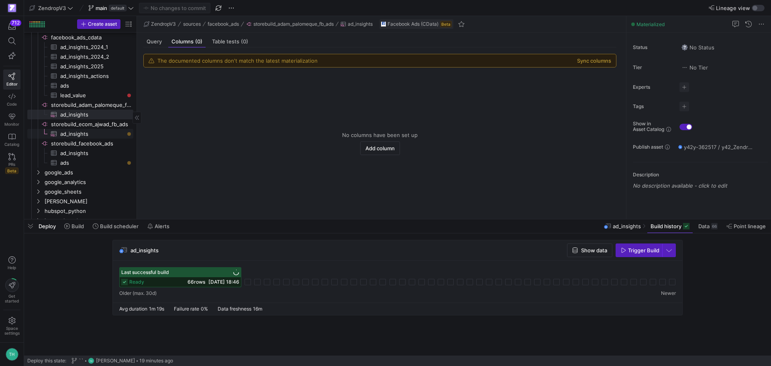
click at [88, 134] on span "ad_insights​​​​​​​​​" at bounding box center [92, 133] width 64 height 9
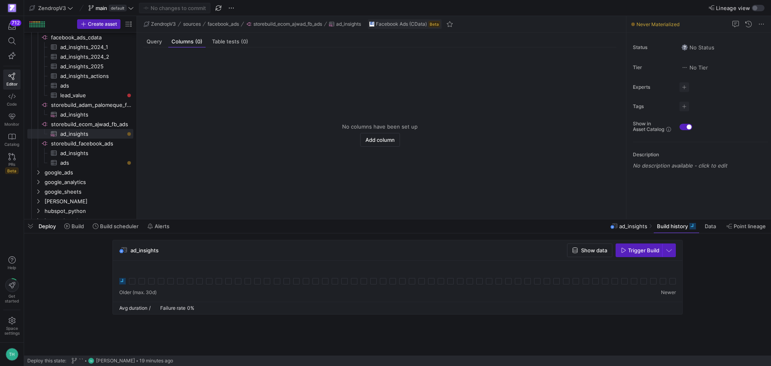
click at [81, 276] on div "ad_insights Show data Trigger Build" at bounding box center [395, 279] width 743 height 79
click at [97, 151] on span "ad_insights​​​​​​​​​" at bounding box center [92, 153] width 64 height 9
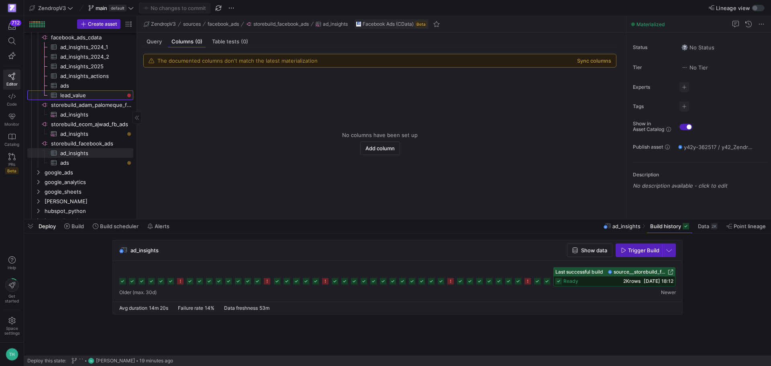
click at [110, 96] on span "lead_value​​​​​​​​​" at bounding box center [92, 95] width 64 height 9
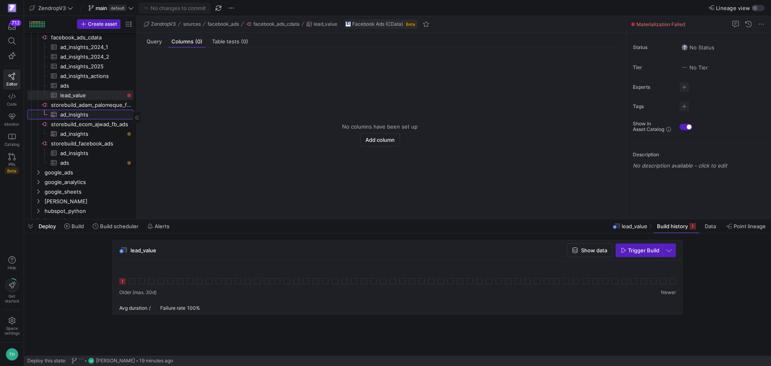
click at [80, 111] on span "ad_insights​​​​​​​​​" at bounding box center [92, 114] width 64 height 9
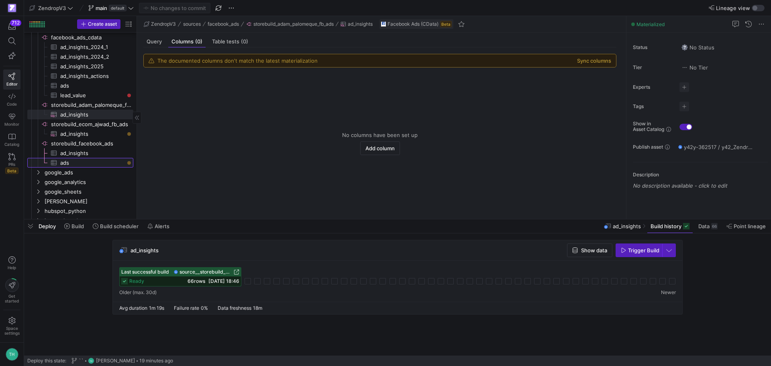
click at [73, 160] on span "ads​​​​​​​​​" at bounding box center [92, 162] width 64 height 9
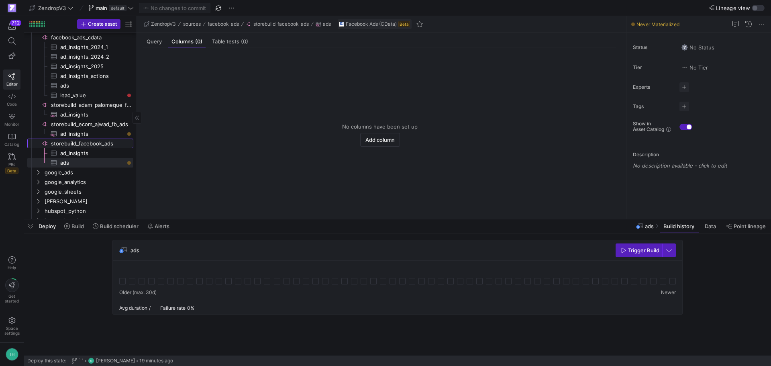
click at [74, 148] on link "storebuild_facebook_ads​​​​​​​​" at bounding box center [80, 143] width 106 height 10
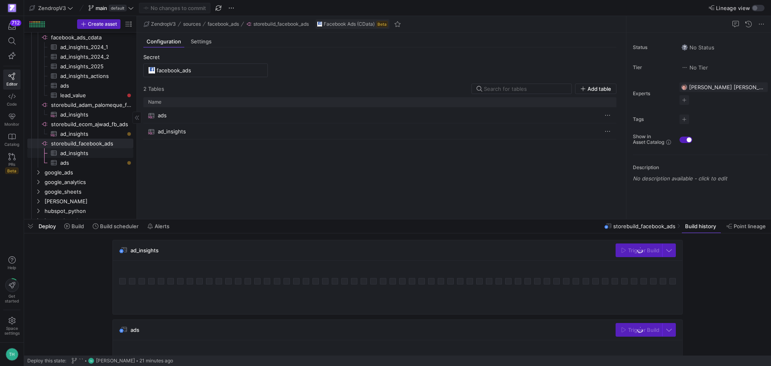
click at [74, 151] on span "ad_insights​​​​​​​​​" at bounding box center [92, 153] width 64 height 9
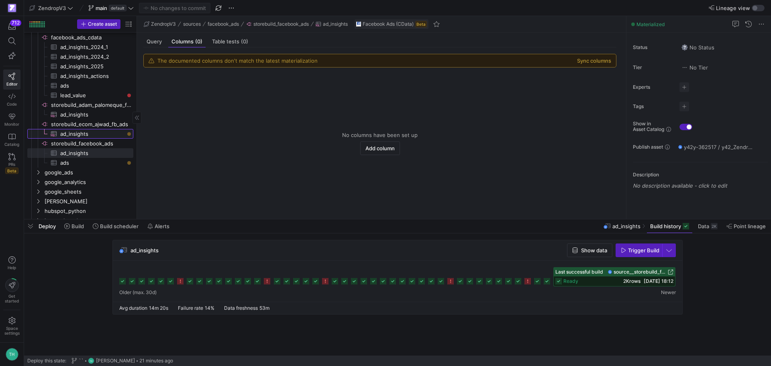
click at [98, 132] on span "ad_insights​​​​​​​​​" at bounding box center [92, 133] width 64 height 9
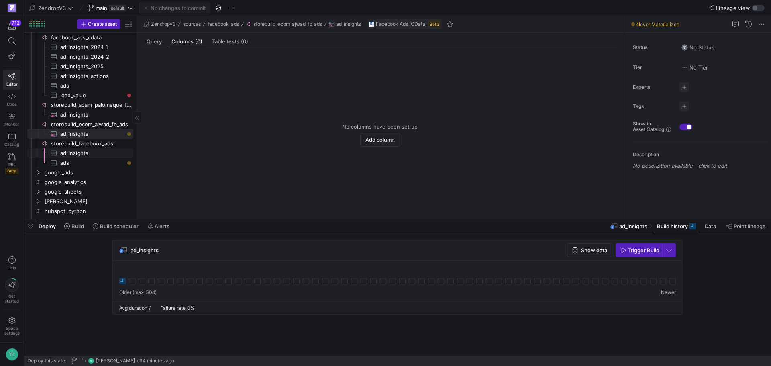
click at [88, 153] on span "ad_insights​​​​​​​​​" at bounding box center [92, 153] width 64 height 9
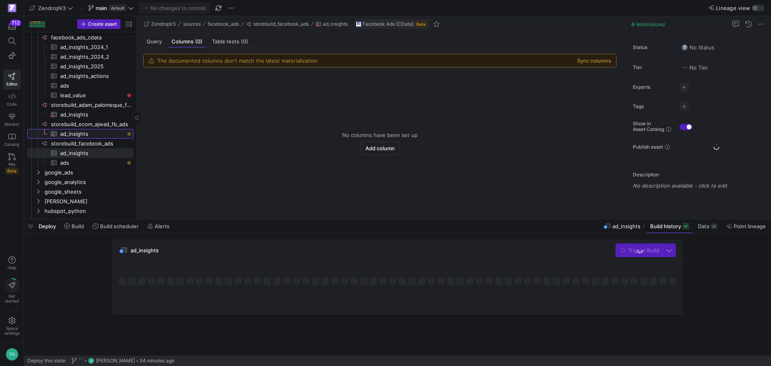
click at [90, 133] on span "ad_insights​​​​​​​​​" at bounding box center [92, 133] width 64 height 9
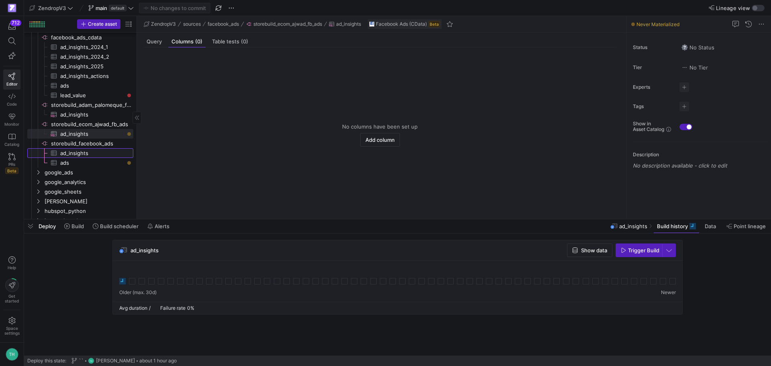
click at [90, 150] on span "ad_insights​​​​​​​​​" at bounding box center [92, 153] width 64 height 9
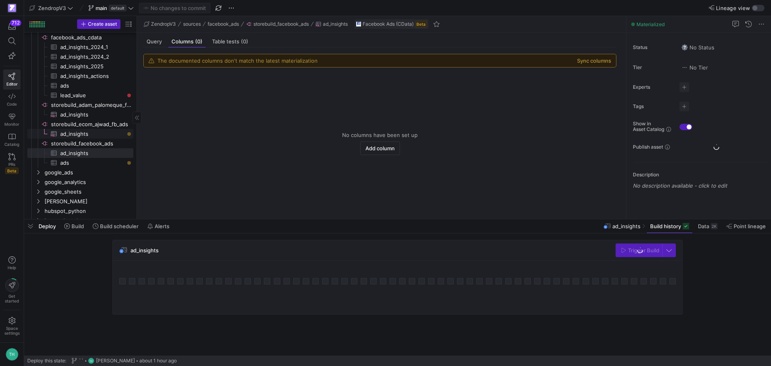
click at [90, 133] on span "ad_insights​​​​​​​​​" at bounding box center [92, 133] width 64 height 9
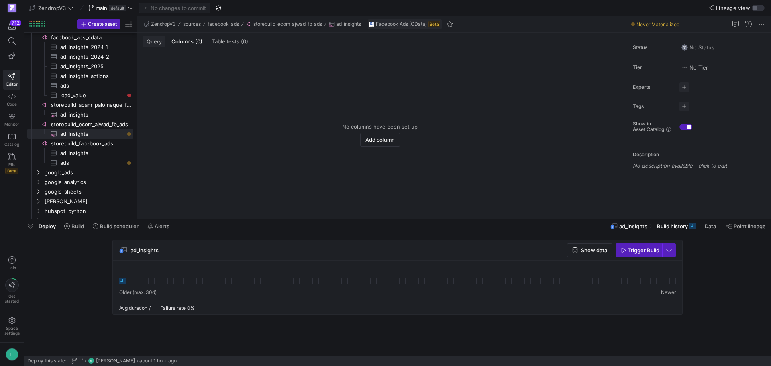
click at [154, 47] on div "Query" at bounding box center [154, 42] width 22 height 12
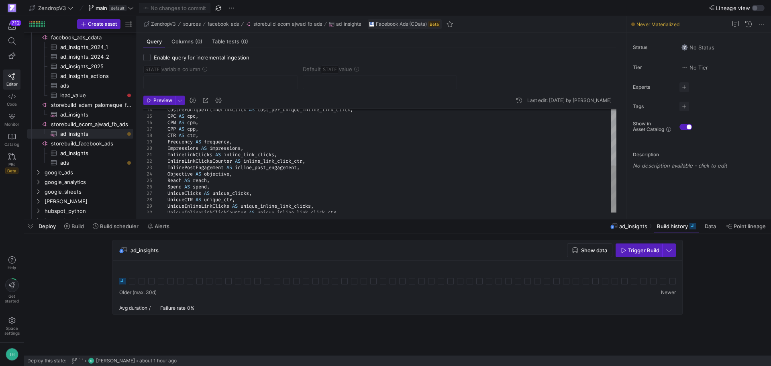
scroll to position [42, 0]
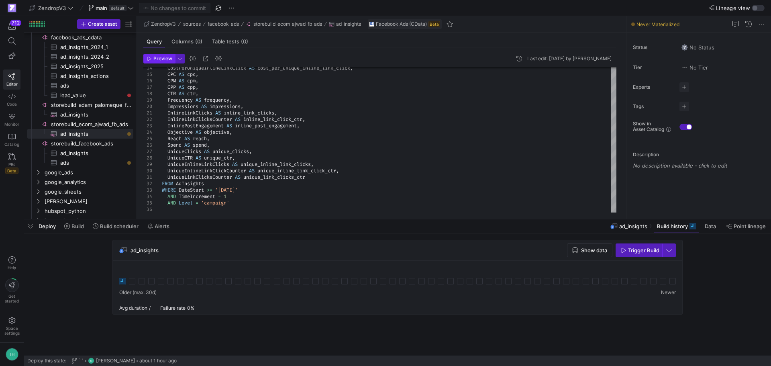
click at [161, 59] on span "Preview" at bounding box center [162, 59] width 19 height 6
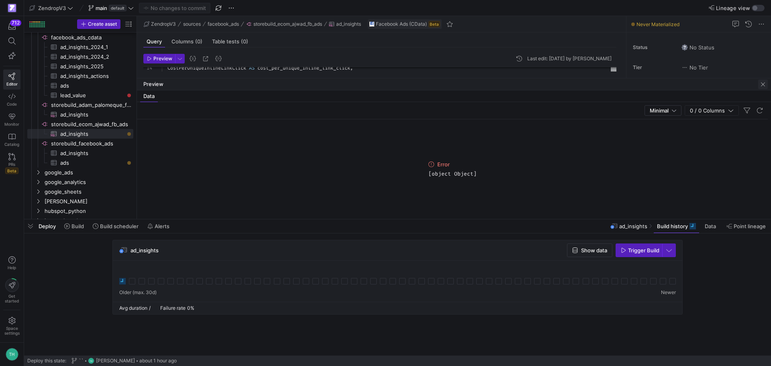
click at [761, 84] on span "button" at bounding box center [763, 84] width 10 height 10
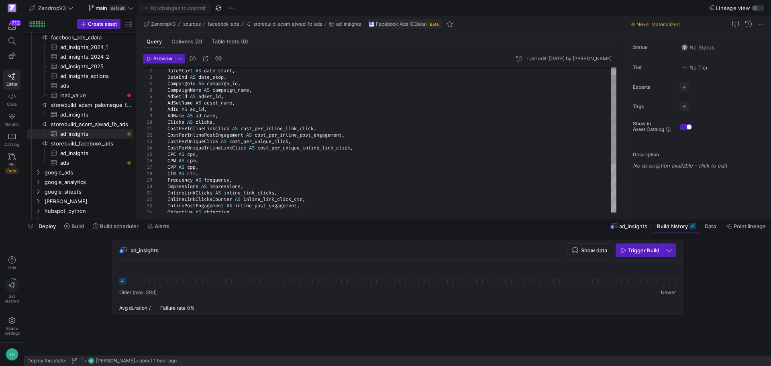
scroll to position [0, 0]
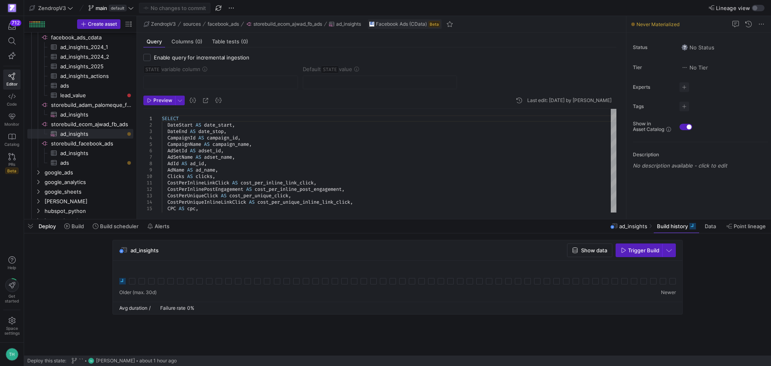
click at [123, 279] on icon at bounding box center [122, 281] width 6 height 6
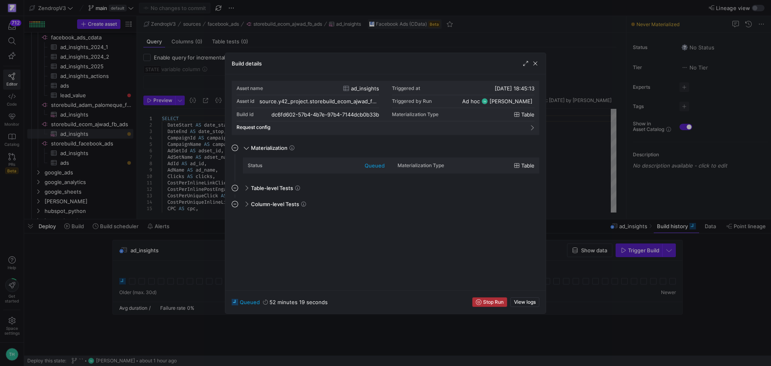
click at [492, 304] on span "Stop Run" at bounding box center [493, 302] width 20 height 6
click at [73, 261] on div at bounding box center [385, 183] width 771 height 366
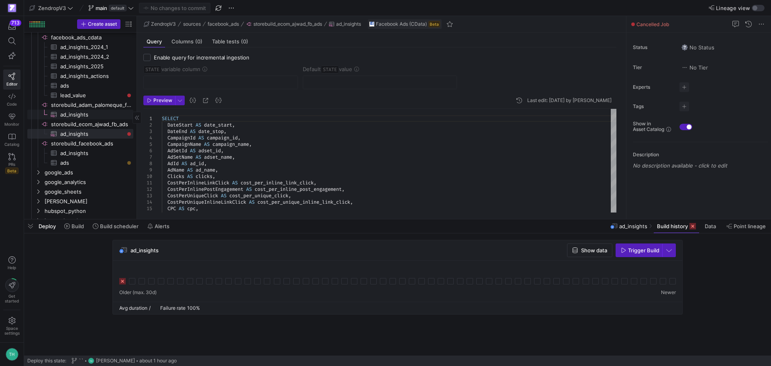
click at [69, 112] on span "ad_insights​​​​​​​​​" at bounding box center [92, 114] width 64 height 9
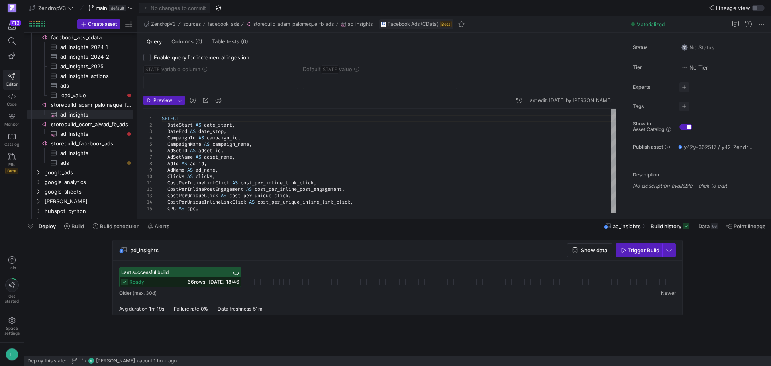
click at [11, 81] on link "Editor" at bounding box center [11, 79] width 17 height 20
click at [11, 98] on icon at bounding box center [11, 97] width 7 height 6
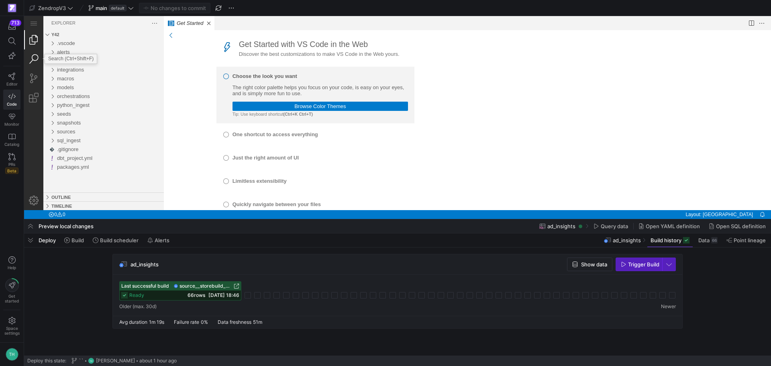
click at [37, 56] on link "Search (Ctrl+Shift+F)" at bounding box center [33, 58] width 19 height 19
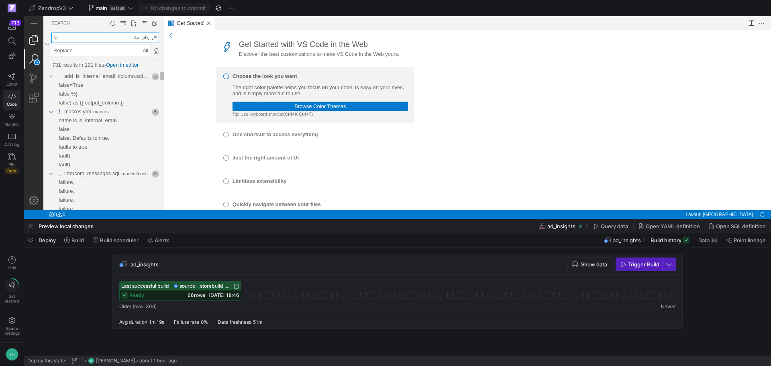
type textarea "f"
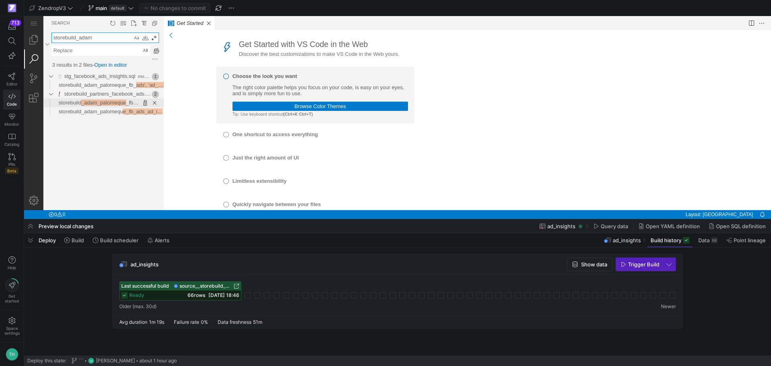
type textarea "storebuild_adam"
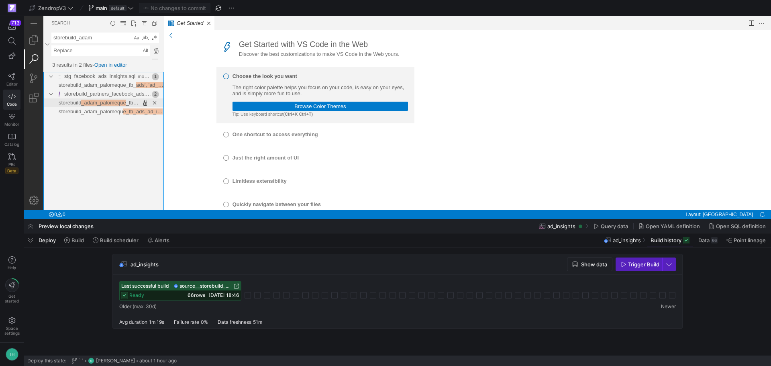
click at [83, 104] on span "_adam_palomeque" at bounding box center [103, 103] width 45 height 6
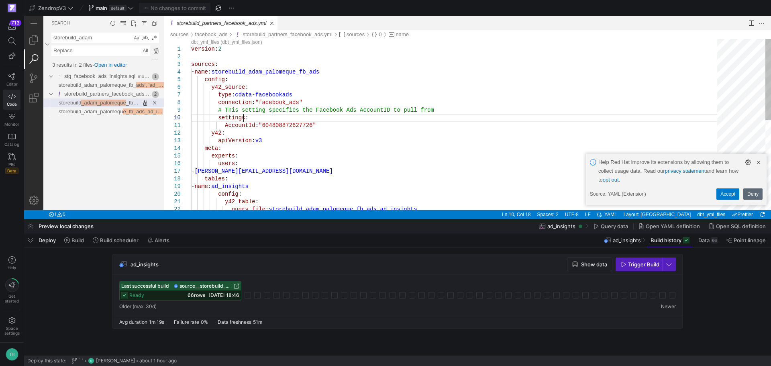
click at [271, 120] on div "version : 2 sources : - name : storebuild_adam_palomeque_fb_ads config : y42_so…" at bounding box center [456, 219] width 531 height 360
type textarea "version: 2 sources: - name: storebuild_adam_palomeque_fb_ads config: y42_source…"
drag, startPoint x: 325, startPoint y: 124, endPoint x: 179, endPoint y: 120, distance: 146.6
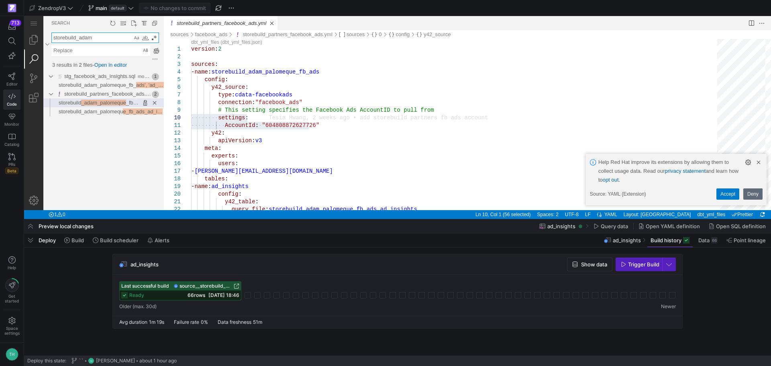
click at [88, 38] on textarea "storebuild_adam" at bounding box center [92, 38] width 80 height 10
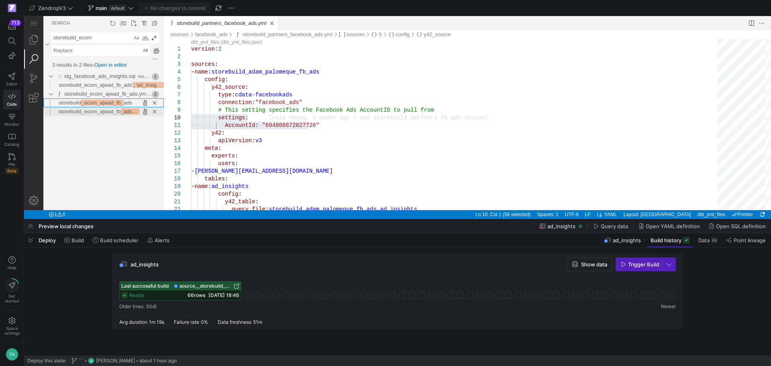
click at [98, 111] on span "storebuild_ecom_ajwad_fb" at bounding box center [90, 111] width 62 height 6
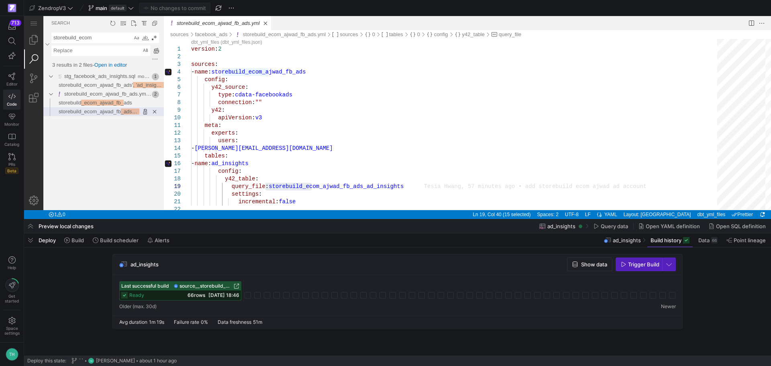
click at [102, 37] on textarea "storebuild_ecom" at bounding box center [92, 38] width 80 height 10
drag, startPoint x: 79, startPoint y: 39, endPoint x: 108, endPoint y: 39, distance: 28.1
click at [108, 39] on textarea "storebuild_ecom" at bounding box center [92, 38] width 80 height 10
type textarea "storebuild_adam"
click at [112, 102] on span "_adam_palomeque" at bounding box center [103, 103] width 45 height 6
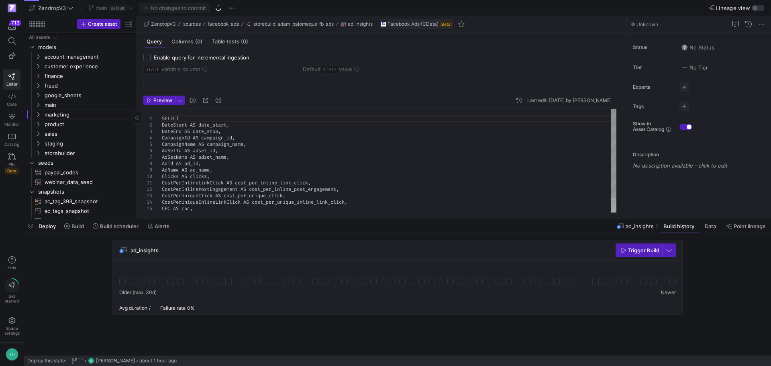
scroll to position [228, 0]
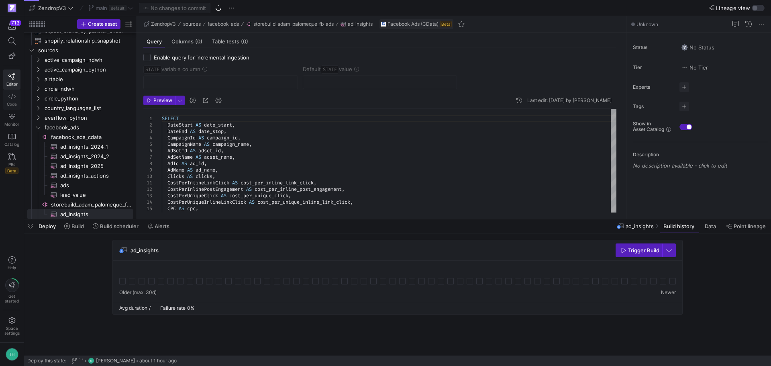
click at [15, 95] on icon at bounding box center [11, 96] width 7 height 7
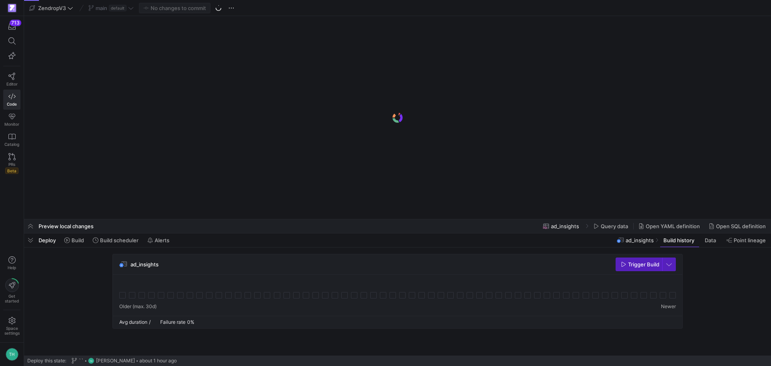
scroll to position [0, 0]
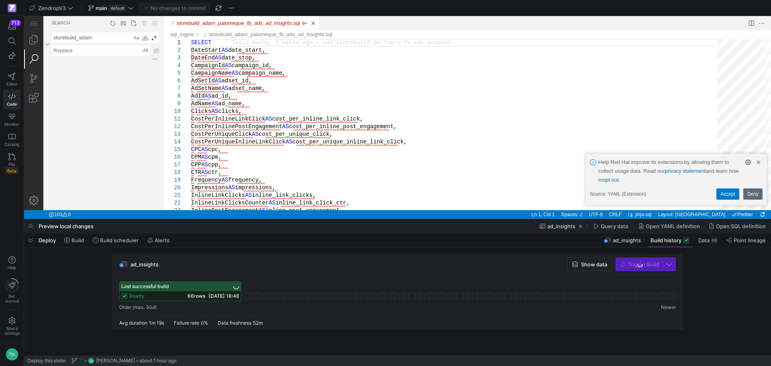
click at [92, 36] on textarea "storebuild_adam" at bounding box center [92, 38] width 80 height 10
click at [34, 57] on link "Search (Ctrl+Shift+F)" at bounding box center [33, 58] width 19 height 19
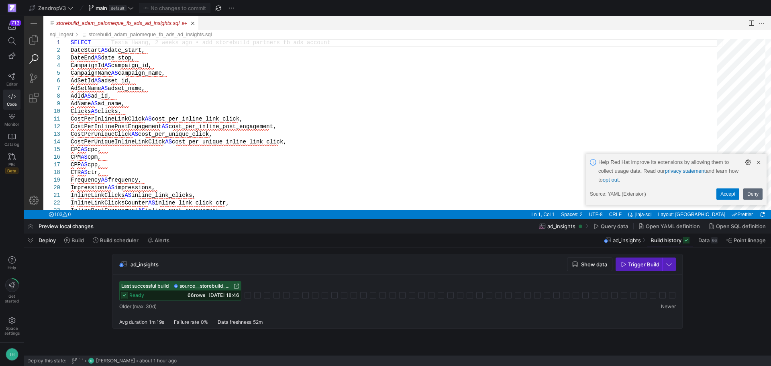
click at [27, 62] on link "Search (Ctrl+Shift+F)" at bounding box center [33, 58] width 19 height 19
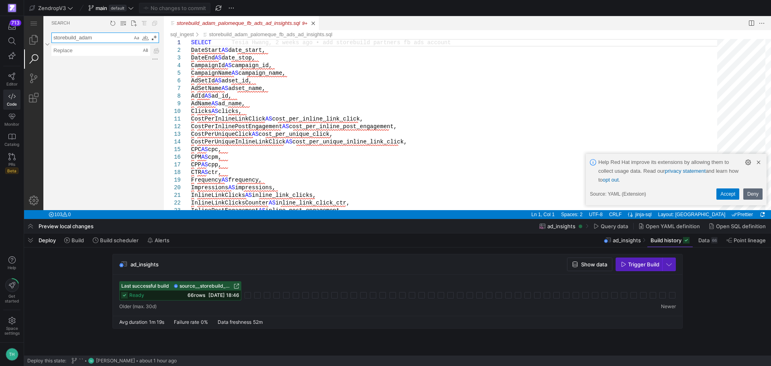
click at [100, 36] on textarea "storebuild_adam" at bounding box center [92, 38] width 80 height 10
click at [34, 38] on link "Explorer (Ctrl+Shift+E)" at bounding box center [33, 39] width 19 height 19
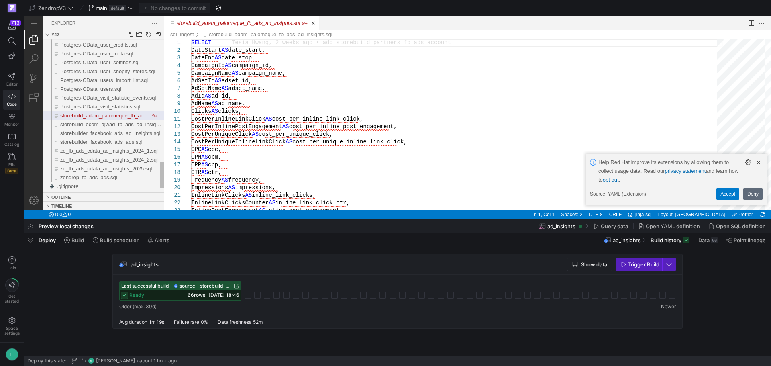
click at [104, 113] on span "storebuild_adam_palomeque_fb_ads_ad_insights.sql" at bounding box center [121, 115] width 123 height 6
click at [39, 59] on link "Search (Ctrl+Shift+F)" at bounding box center [33, 58] width 19 height 19
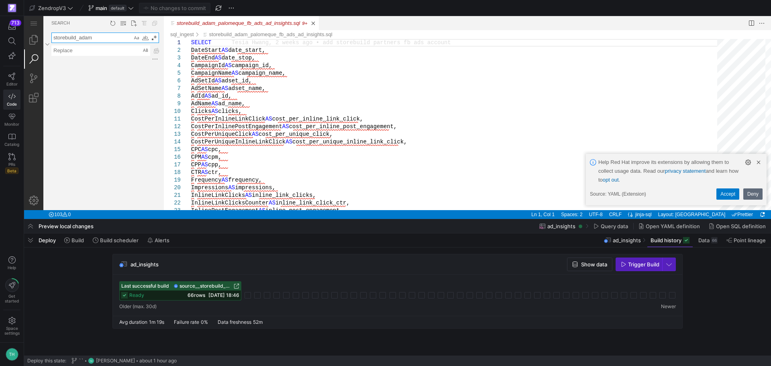
click at [98, 37] on textarea "storebuild_adam" at bounding box center [92, 38] width 80 height 10
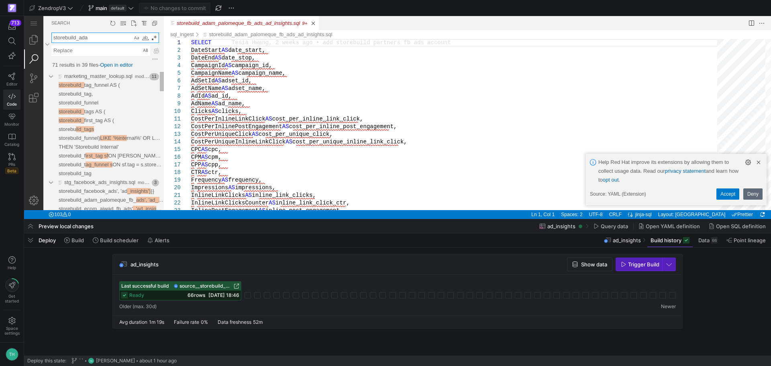
type textarea "storebuild_adam"
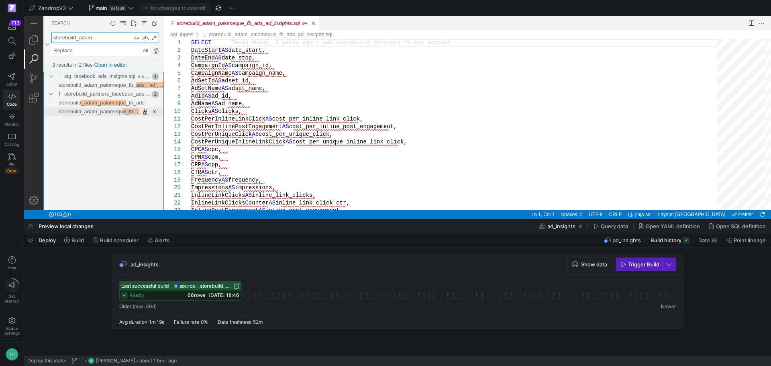
click at [95, 109] on span "storebuild_adam_palomequ" at bounding box center [91, 111] width 64 height 6
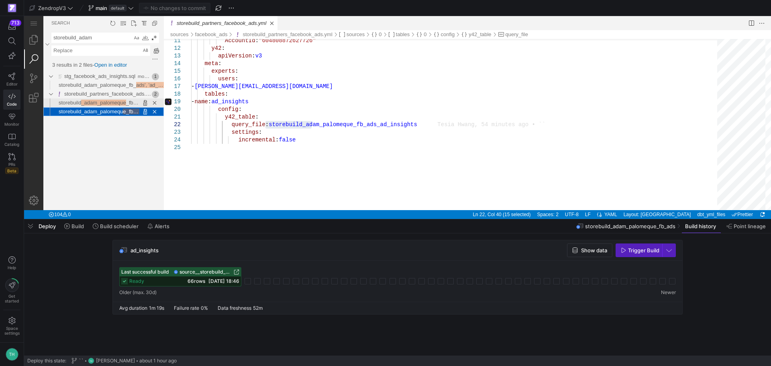
click at [99, 102] on span "_adam_palomeque" at bounding box center [103, 103] width 45 height 6
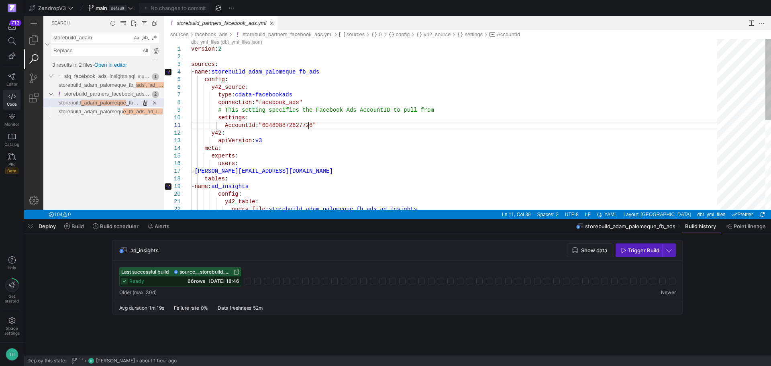
type textarea "version: 2 sources: - name: storebuild_adam_palomeque_fb_ads config: y42_source…"
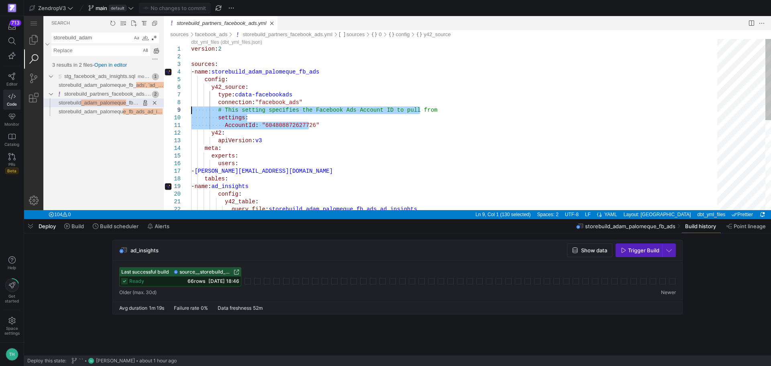
drag, startPoint x: 341, startPoint y: 127, endPoint x: 180, endPoint y: 112, distance: 161.6
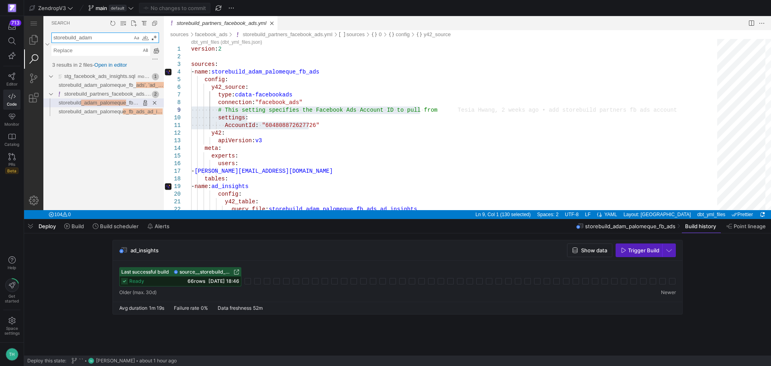
drag, startPoint x: 80, startPoint y: 38, endPoint x: 109, endPoint y: 40, distance: 28.9
click at [109, 40] on textarea "storebuild_adam" at bounding box center [92, 38] width 80 height 10
type textarea "storebuild_ecom"
click at [101, 101] on span "_ecom_ajwad_fb_" at bounding box center [102, 103] width 43 height 6
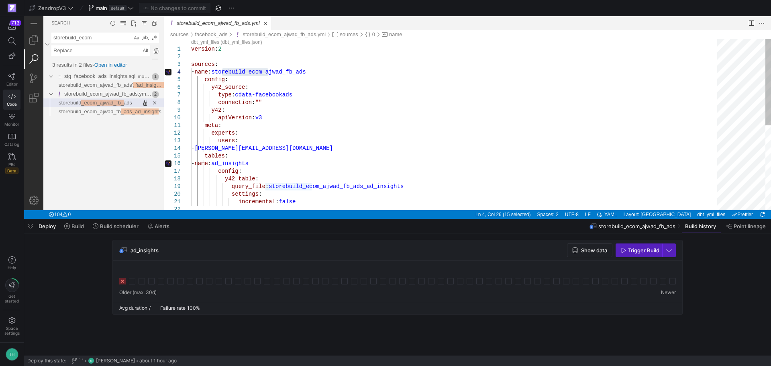
click at [298, 101] on div "version : 2 sources : - name : storebuild_ecom_ajwad_fb_ads config : y42_source…" at bounding box center [456, 208] width 531 height 338
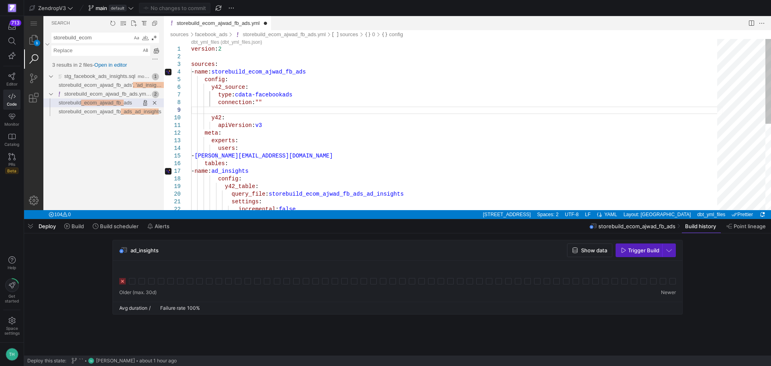
paste textarea "AccountId: "604808872627726" y42: apiVersion: v3 meta: experts: users: - [PERSO…"
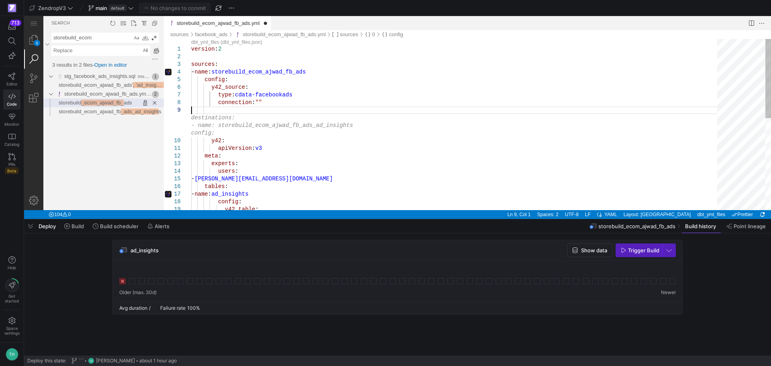
paste textarea "AccountId: "604808872627726" y42: apiVersion: v3 meta: experts: users: - [PERSO…"
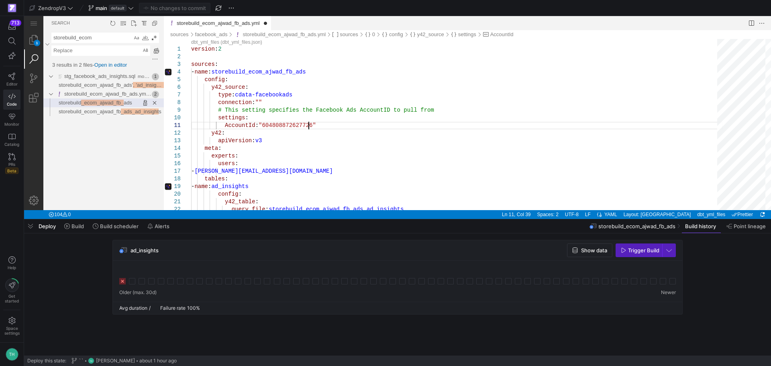
type textarea "AccountId: "604808872627726" y42: apiVersion: v3 meta: experts: users: - [PERSO…"
click at [103, 37] on textarea "storebuild_ecom" at bounding box center [92, 38] width 80 height 10
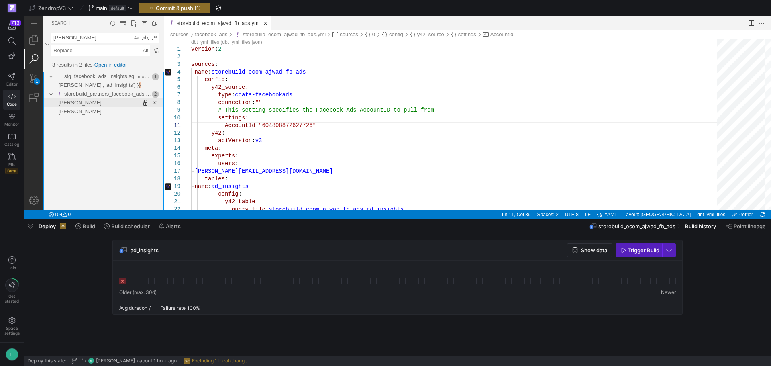
click at [102, 100] on span "[PERSON_NAME]" at bounding box center [80, 103] width 43 height 6
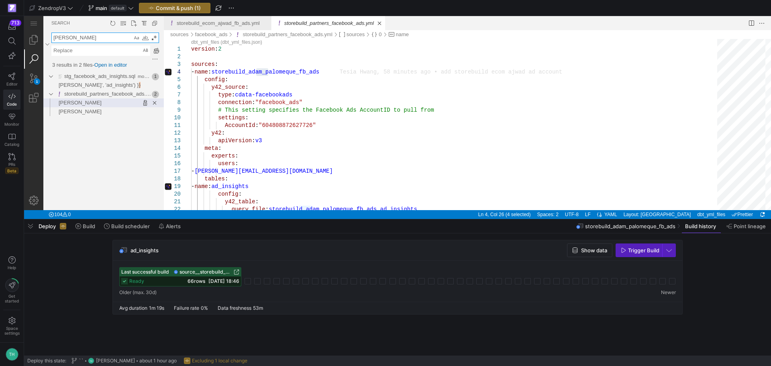
click at [86, 37] on textarea "[PERSON_NAME]" at bounding box center [92, 38] width 80 height 10
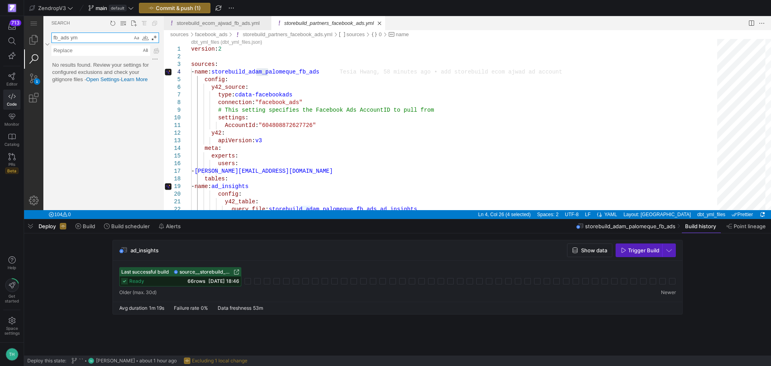
type textarea "fb_ads yml"
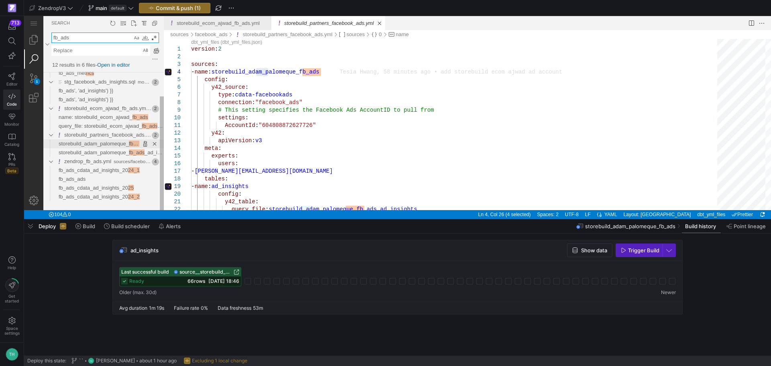
type textarea "fb_ads"
click at [106, 142] on span "storebuild_adam_palomeque_" at bounding box center [94, 143] width 70 height 6
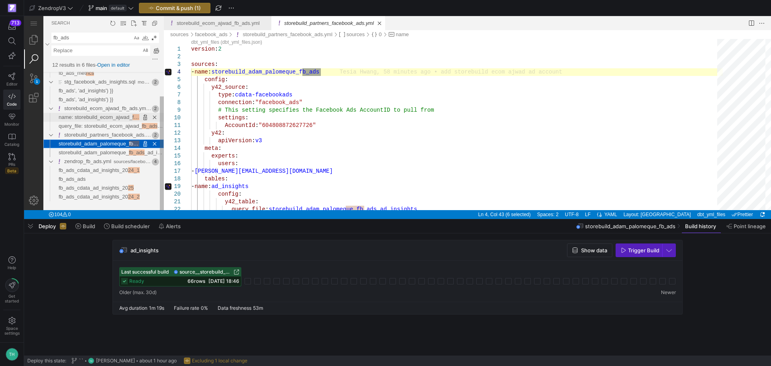
click at [108, 118] on span "name: storebuild_ecom_ajwad_" at bounding box center [96, 117] width 74 height 6
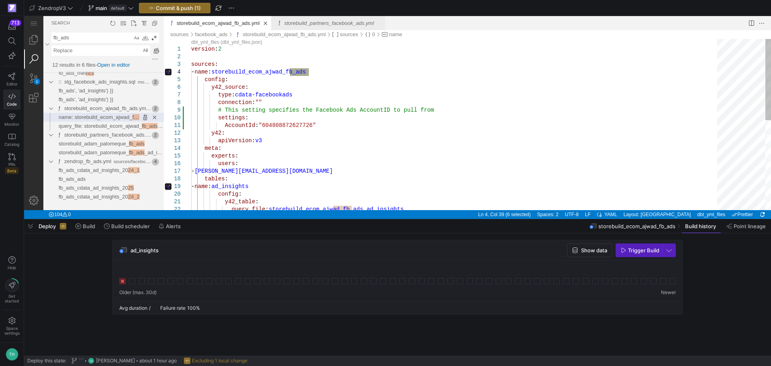
click at [275, 128] on div "version : 2 sources : - name : storebuild_ecom_ajwad_fb_ads config : y42_source…" at bounding box center [456, 219] width 531 height 360
paste textarea "2635898640086097"
type textarea "version: 2 sources: - name: storebuild_ecom_ajwad_fb_ads config: y42_source: ty…"
click at [287, 114] on div "version : 2 sources : - name : storebuild_ecom_ajwad_fb_ads config : y42_source…" at bounding box center [456, 219] width 531 height 360
click at [163, 3] on span "button" at bounding box center [174, 8] width 71 height 10
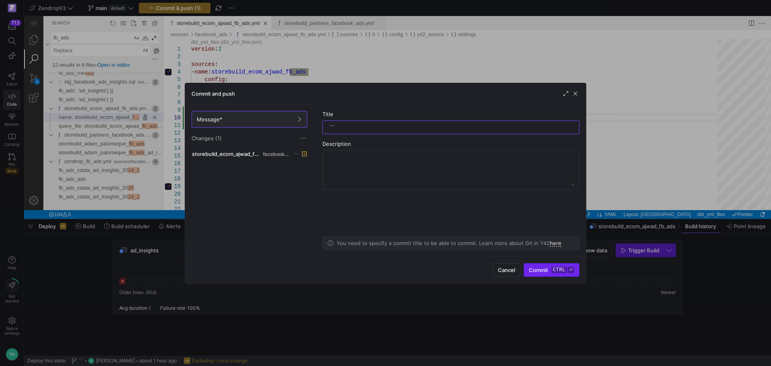
type input "``"
click at [545, 274] on span "submit" at bounding box center [551, 269] width 55 height 13
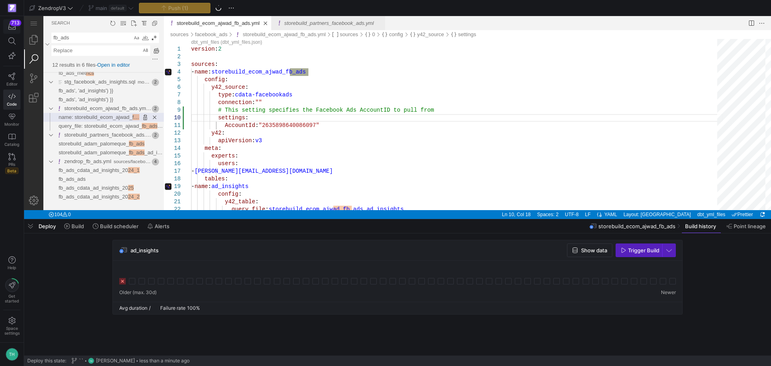
click at [10, 24] on div "713" at bounding box center [16, 23] width 12 height 6
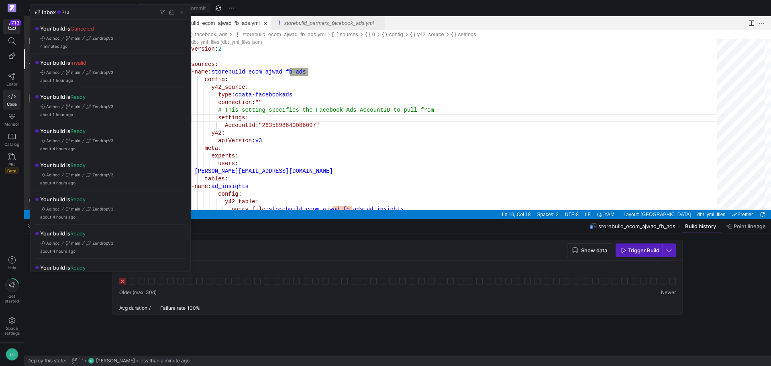
click at [242, 124] on div at bounding box center [385, 183] width 771 height 366
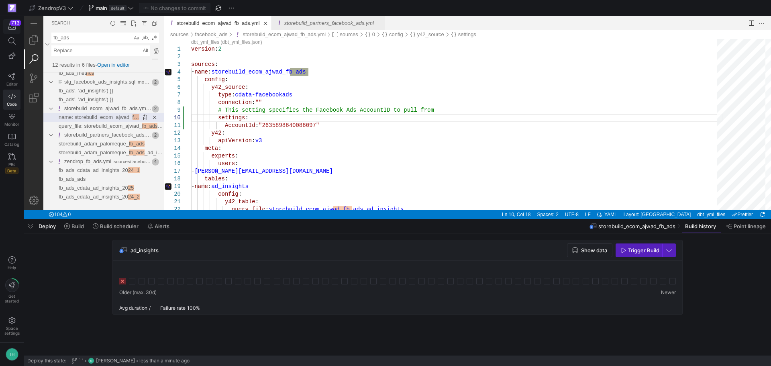
click at [15, 23] on div "713" at bounding box center [16, 23] width 12 height 6
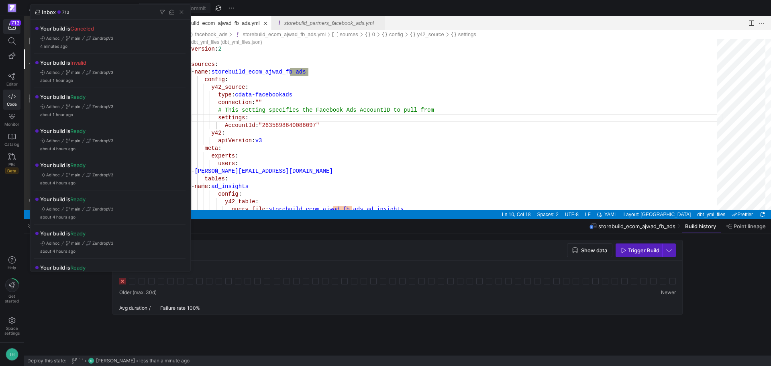
click at [11, 75] on div at bounding box center [385, 183] width 771 height 366
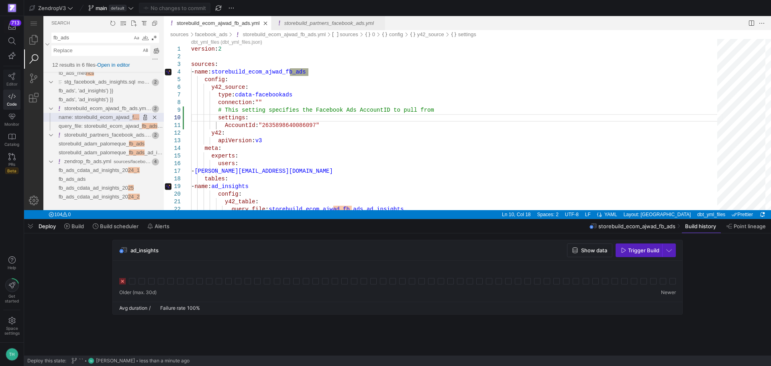
click at [12, 79] on icon at bounding box center [11, 76] width 7 height 7
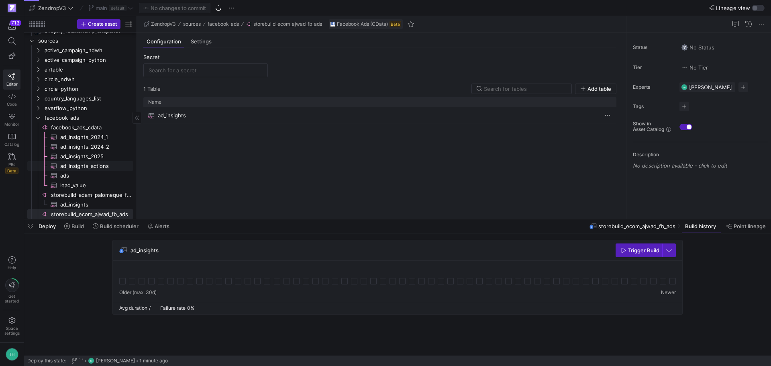
scroll to position [278, 0]
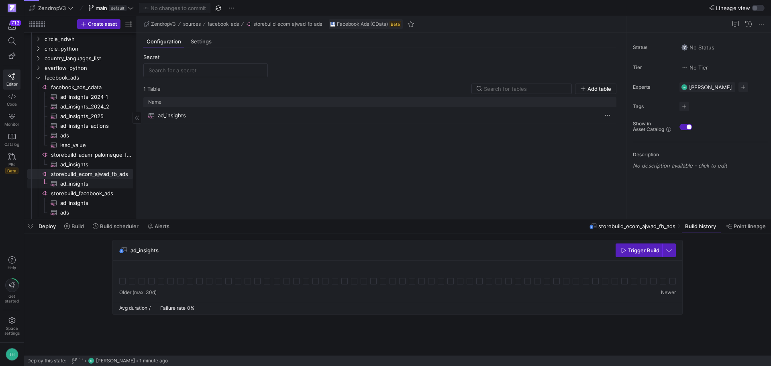
click at [92, 181] on span "ad_insights​​​​​​​​​" at bounding box center [92, 183] width 64 height 9
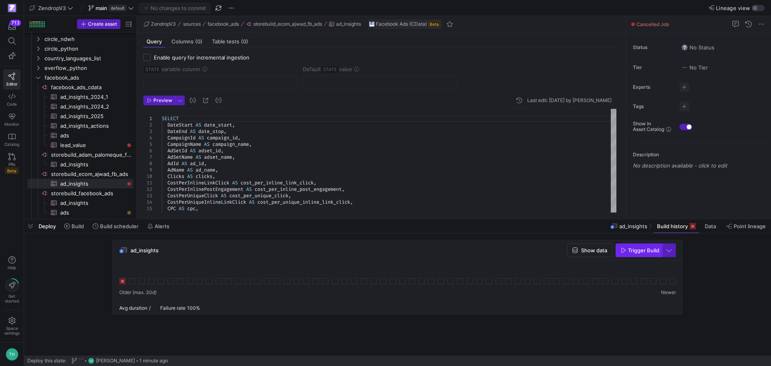
click at [644, 253] on span "button" at bounding box center [639, 250] width 46 height 13
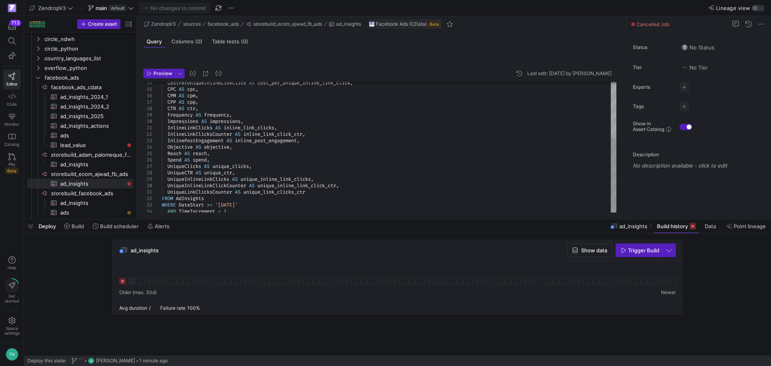
scroll to position [42, 0]
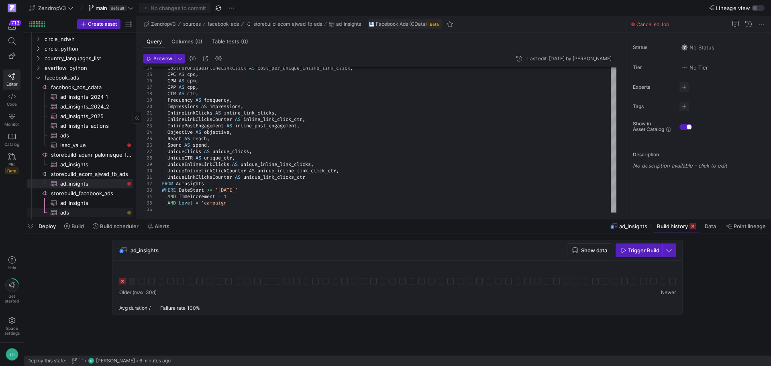
click at [91, 208] on link "ads​​​​​​​​​" at bounding box center [80, 213] width 106 height 10
checkbox input "true"
type input "updated_time"
type input "[DATE]"
type textarea "SELECT ID AS id, AdStatus AS status, CreatedTime AS created_time, UpdatedTime A…"
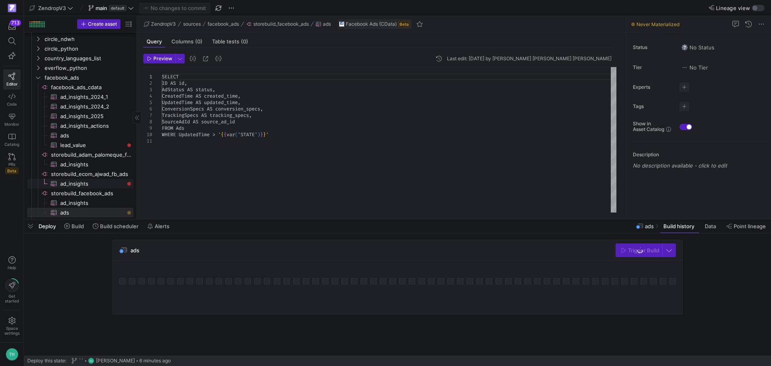
click at [91, 183] on span "ad_insights​​​​​​​​​" at bounding box center [92, 183] width 64 height 9
checkbox input "false"
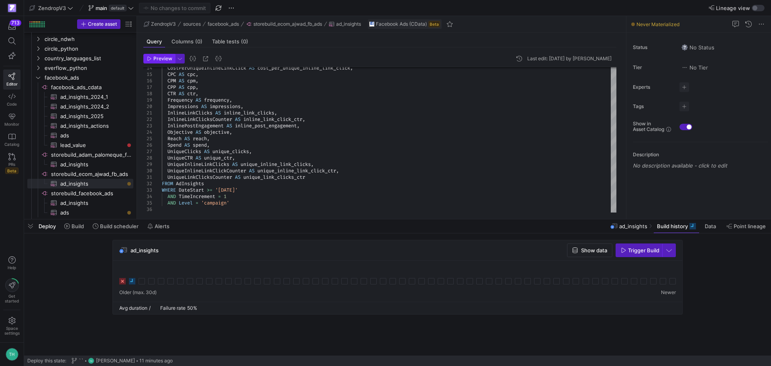
click at [155, 60] on span "Preview" at bounding box center [162, 59] width 19 height 6
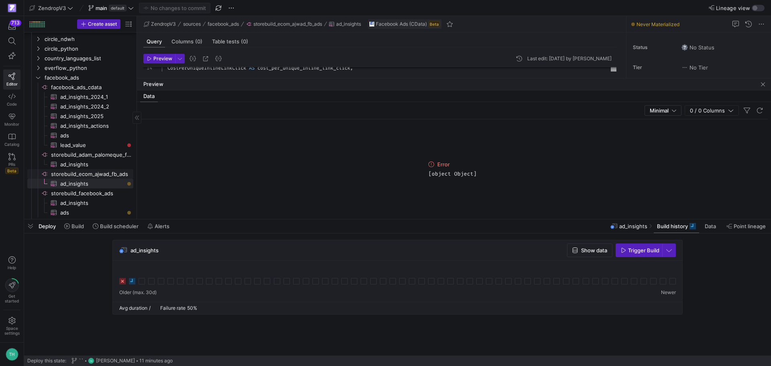
click at [73, 166] on span "ad_insights​​​​​​​​​" at bounding box center [92, 164] width 64 height 9
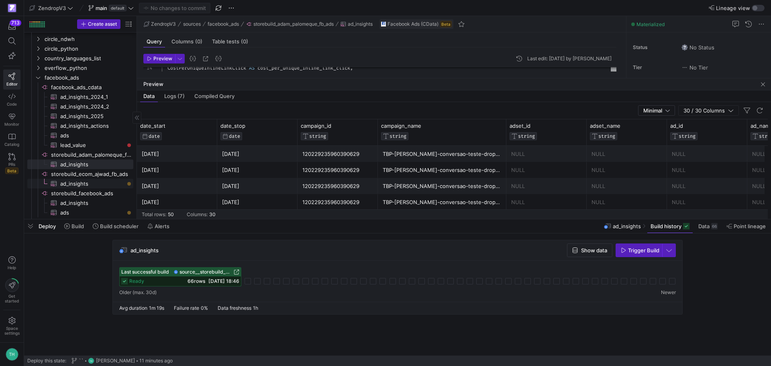
click at [78, 184] on span "ad_insights​​​​​​​​​" at bounding box center [92, 183] width 64 height 9
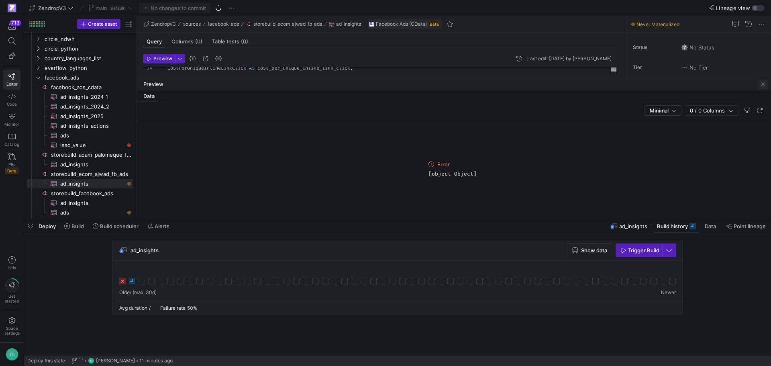
click at [760, 83] on span "button" at bounding box center [763, 84] width 10 height 10
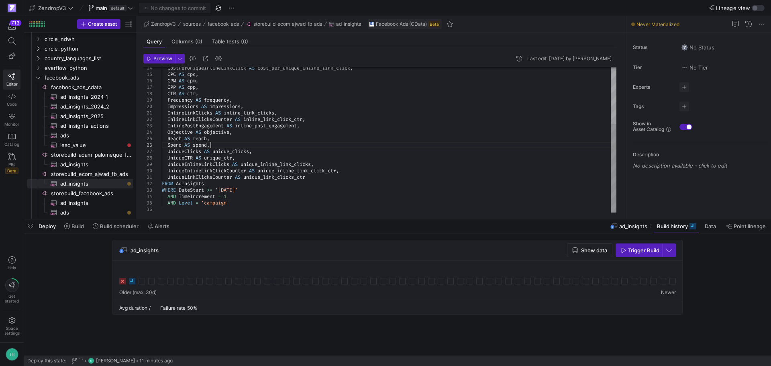
click at [232, 143] on div "CostPerUniqueInlineLinkClick AS cost_per_unique_inline_link_click , CPC AS cpc …" at bounding box center [389, 94] width 454 height 238
click at [221, 211] on div "CostPerUniqueInlineLinkClick AS cost_per_unique_inline_link_click , CPC AS cpc …" at bounding box center [389, 94] width 454 height 238
click at [230, 188] on div "CostPerUniqueInlineLinkClick AS cost_per_unique_inline_link_click , CPC AS cpc …" at bounding box center [389, 94] width 454 height 238
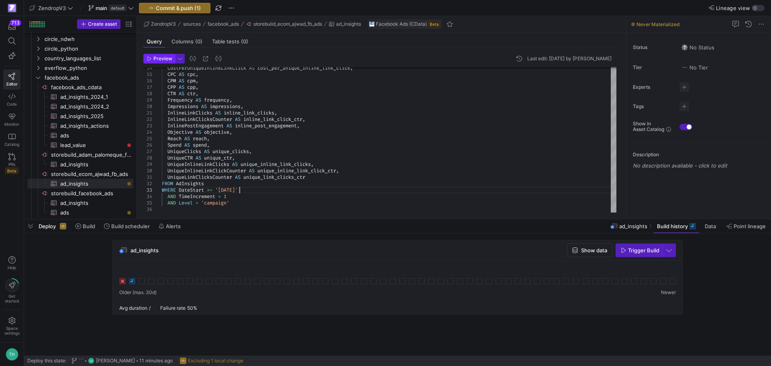
type textarea "UniqueLinkClicksCounter AS unique_link_clicks_ctr FROM AdInsights WHERE DateSta…"
click at [162, 58] on span "Preview" at bounding box center [162, 59] width 19 height 6
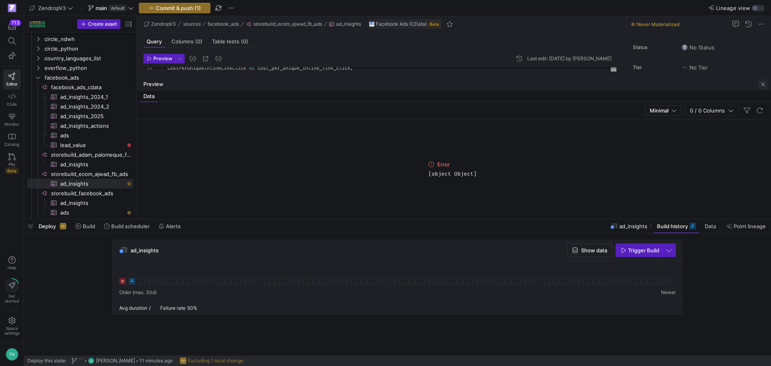
click at [760, 85] on span "button" at bounding box center [763, 84] width 10 height 10
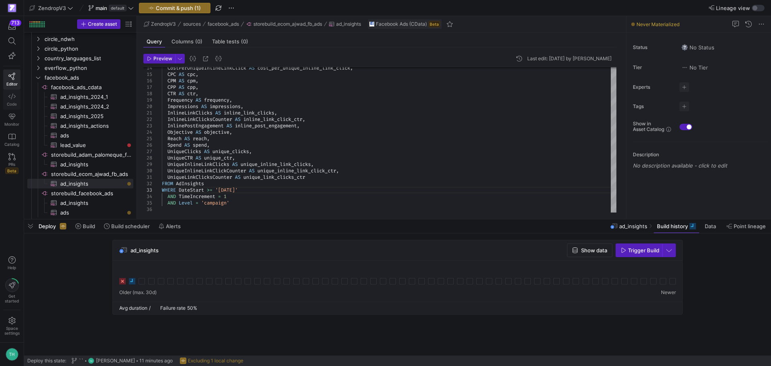
click at [9, 93] on icon at bounding box center [11, 96] width 7 height 7
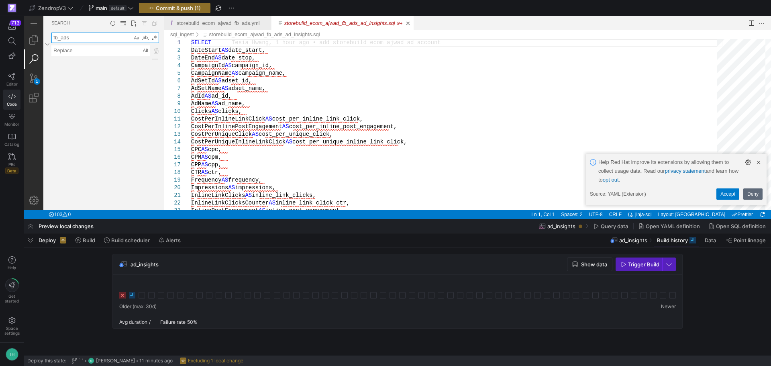
click at [86, 36] on textarea "fb_ads" at bounding box center [92, 38] width 80 height 10
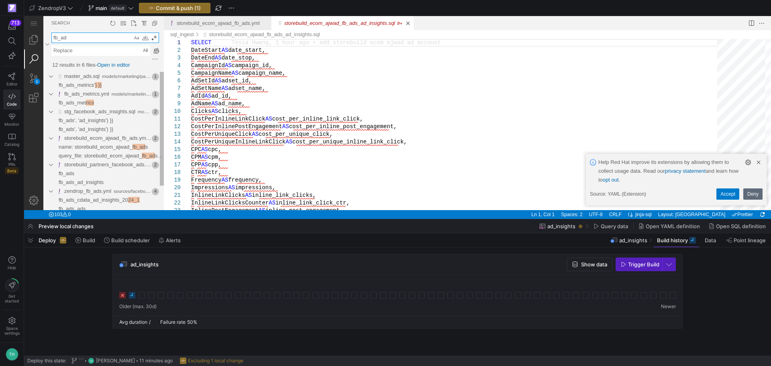
type textarea "fb_ads"
click at [108, 143] on link "name: storebuild_ecom_ajwad_ fb_ads" at bounding box center [99, 147] width 81 height 9
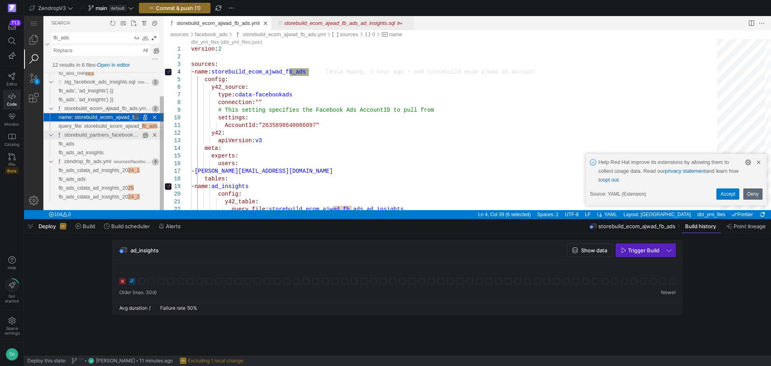
click at [88, 135] on link "storebuild_partners_facebook_ads.yml" at bounding box center [109, 135] width 90 height 6
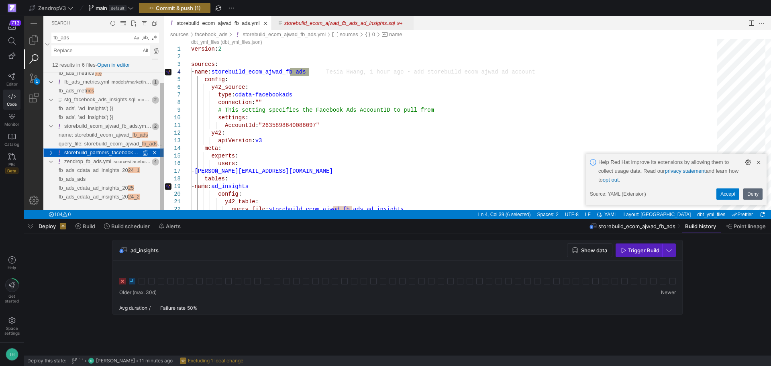
click at [98, 151] on link "storebuild_partners_facebook_ads.yml" at bounding box center [109, 152] width 90 height 6
click at [97, 170] on span "fb_ads_ad_insights" at bounding box center [81, 170] width 45 height 6
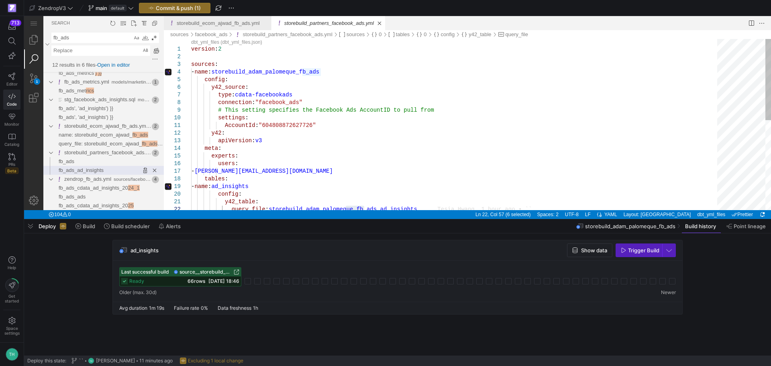
type textarea "version: 2 sources: - name: storebuild_adam_palomeque_fb_ads config: y42_source…"
drag, startPoint x: 298, startPoint y: 102, endPoint x: 254, endPoint y: 103, distance: 43.8
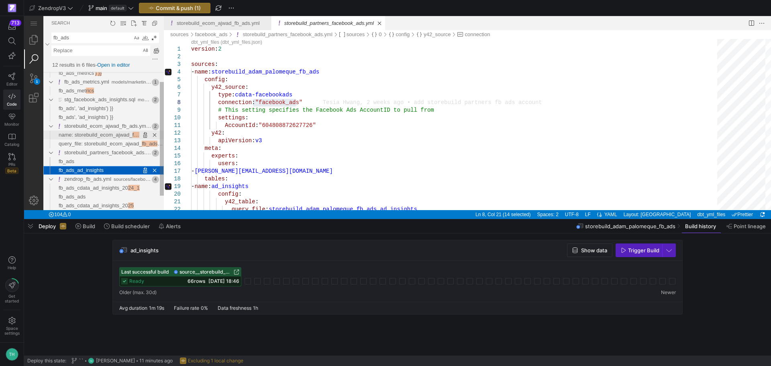
click at [109, 136] on span "name: storebuild_ecom_ajwad_" at bounding box center [96, 135] width 74 height 6
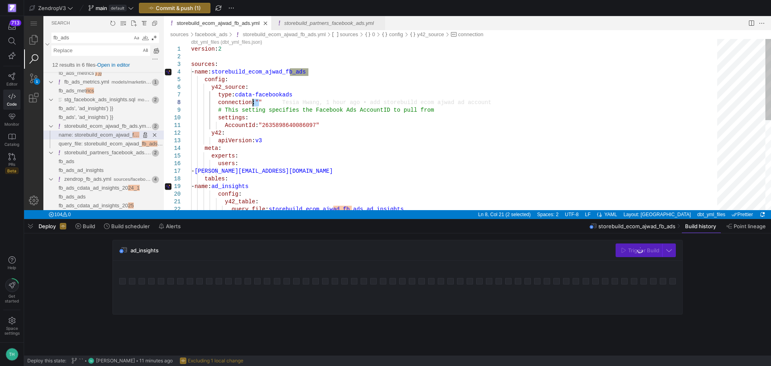
drag, startPoint x: 269, startPoint y: 101, endPoint x: 253, endPoint y: 100, distance: 15.3
paste textarea "facebook_ads"
type textarea "version: 2 sources: - name: storebuild_ecom_ajwad_fb_ads config: y42_source: ty…"
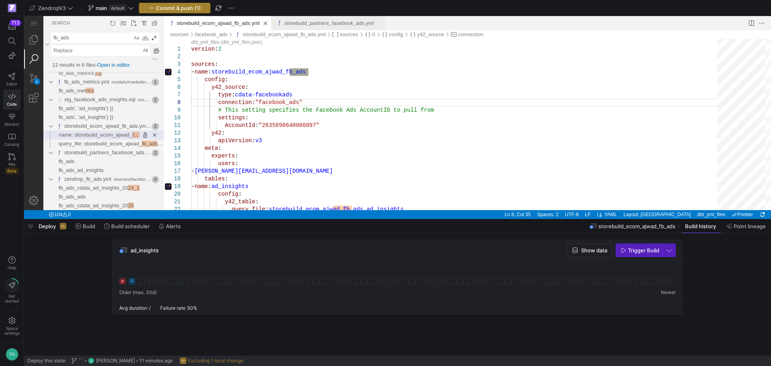
click at [180, 7] on span "Commit & push (1)" at bounding box center [178, 8] width 45 height 6
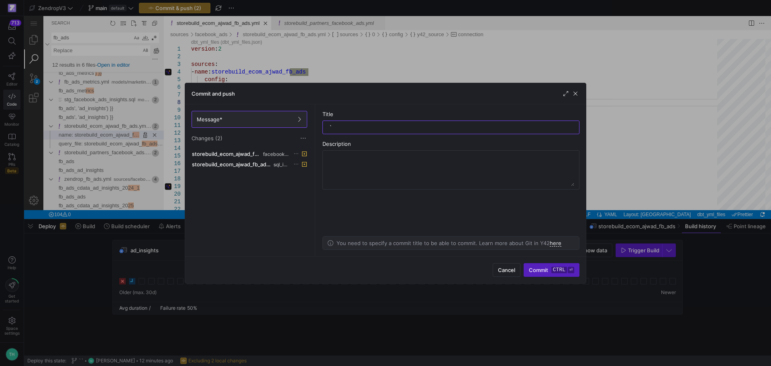
type input "``"
click at [562, 271] on kbd "ctrl" at bounding box center [559, 270] width 16 height 6
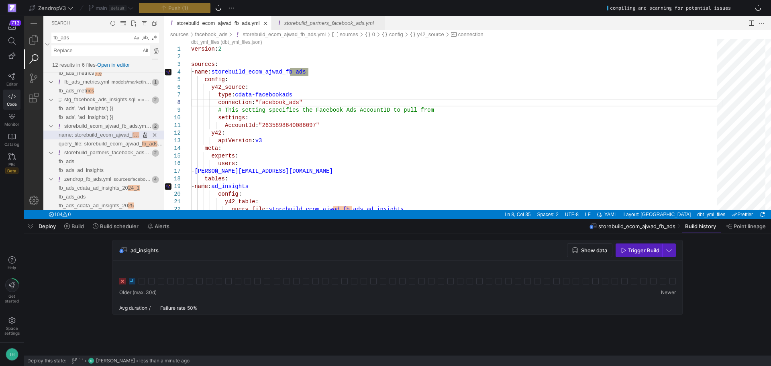
click at [134, 283] on icon at bounding box center [132, 281] width 6 height 6
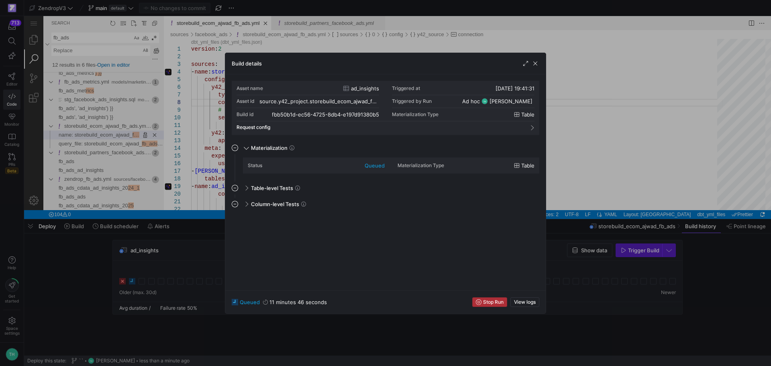
click at [479, 301] on icon "button" at bounding box center [479, 302] width 6 height 6
click at [90, 282] on div at bounding box center [385, 183] width 771 height 366
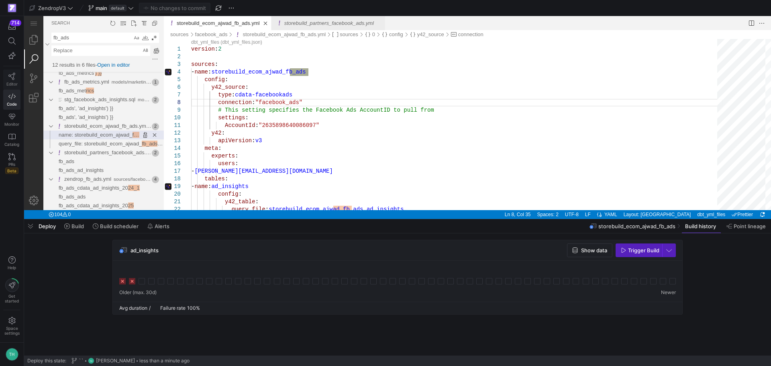
click at [10, 80] on link "Editor" at bounding box center [11, 79] width 17 height 20
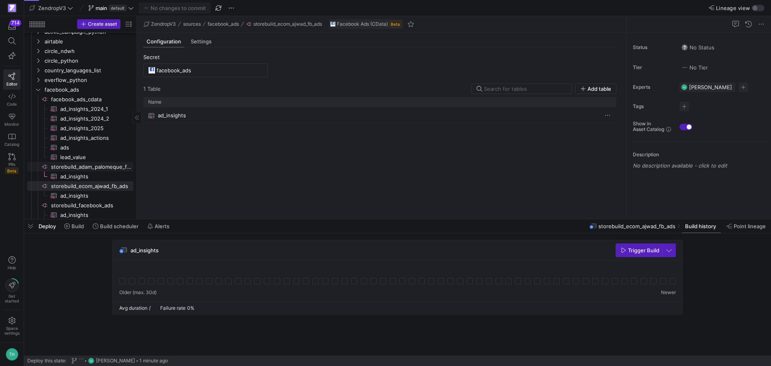
scroll to position [278, 0]
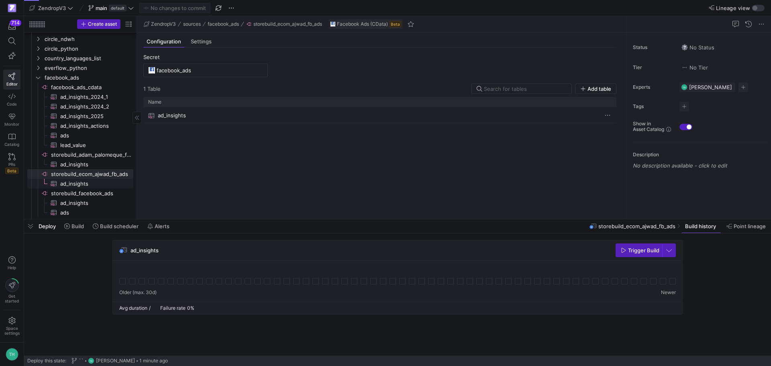
click at [81, 187] on span "ad_insights​​​​​​​​​" at bounding box center [92, 183] width 64 height 9
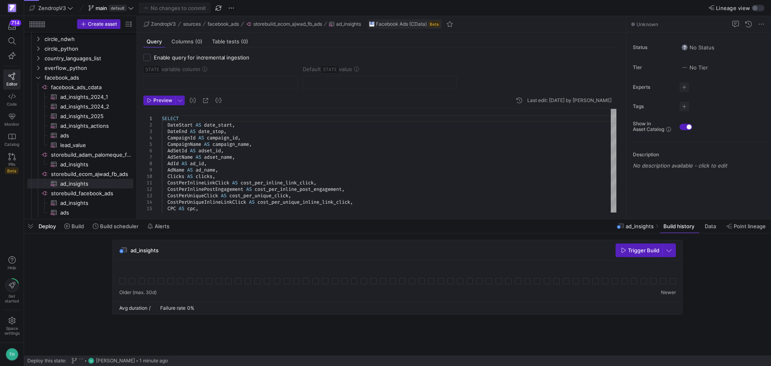
click at [640, 252] on span "Trigger Build" at bounding box center [643, 250] width 31 height 6
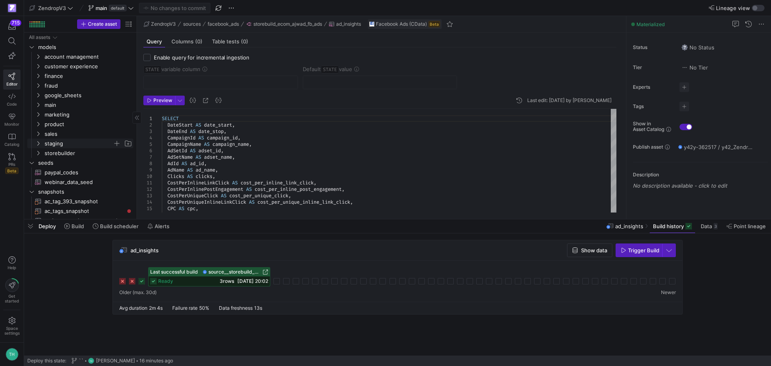
click at [80, 142] on span "staging" at bounding box center [79, 143] width 68 height 9
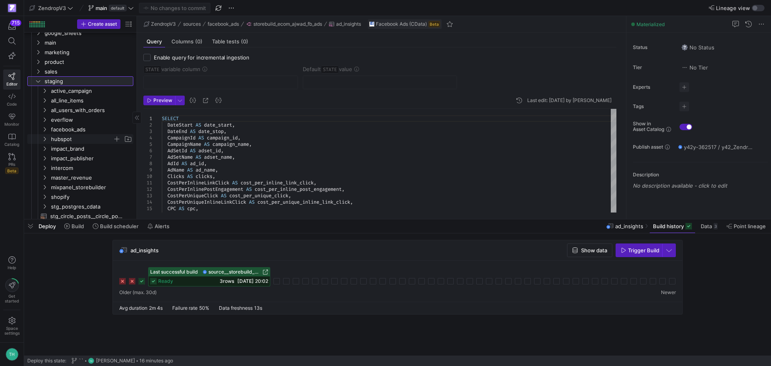
scroll to position [80, 0]
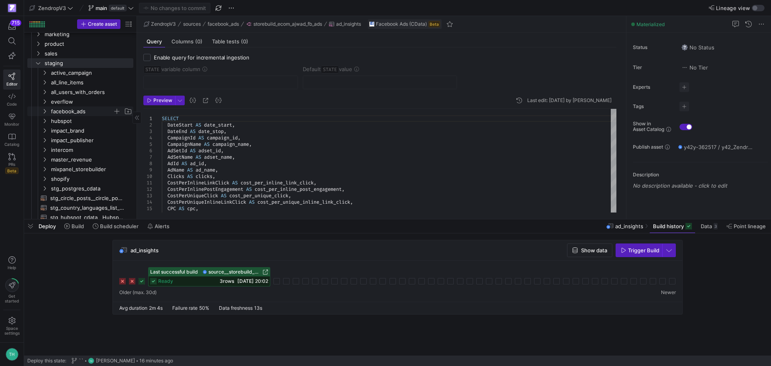
click at [81, 112] on span "facebook_ads" at bounding box center [82, 111] width 62 height 9
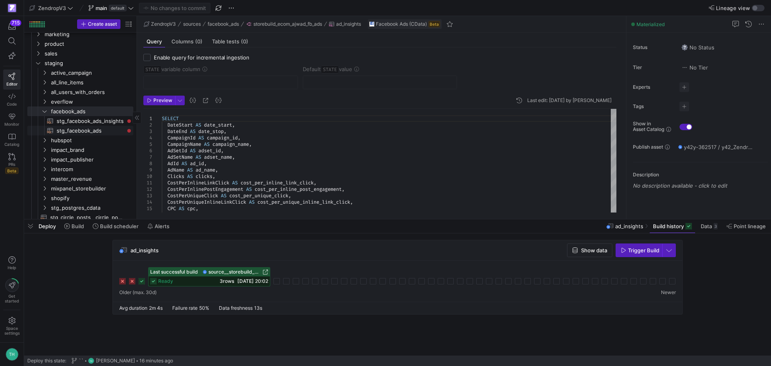
click at [84, 129] on span "stg_facebook_ads​​​​​​​​​​" at bounding box center [90, 130] width 67 height 9
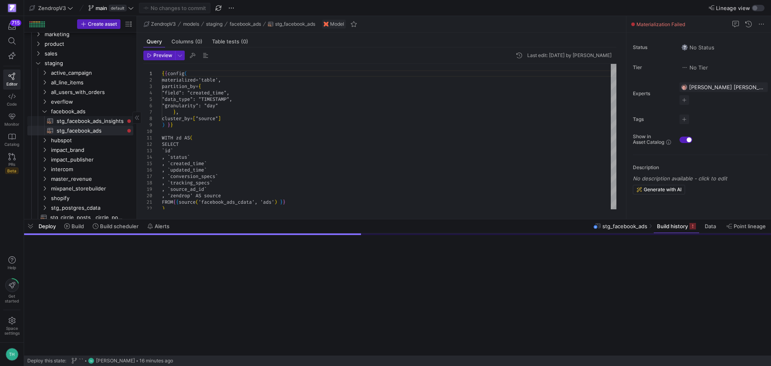
click at [86, 122] on span "stg_facebook_ads_insights​​​​​​​​​​" at bounding box center [90, 120] width 67 height 9
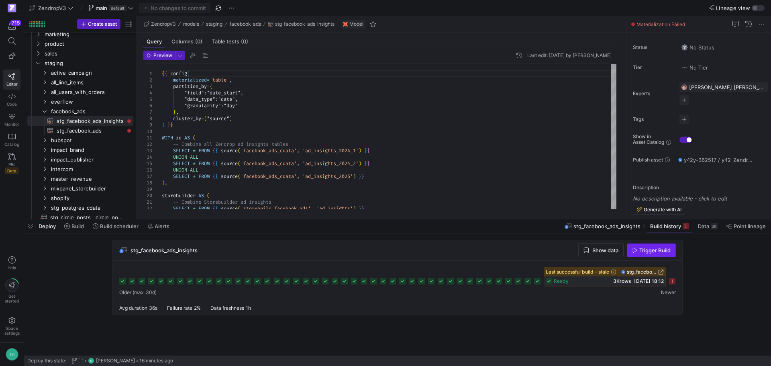
click at [657, 250] on span "Trigger Build" at bounding box center [654, 250] width 31 height 6
click at [364, 112] on div at bounding box center [385, 183] width 771 height 366
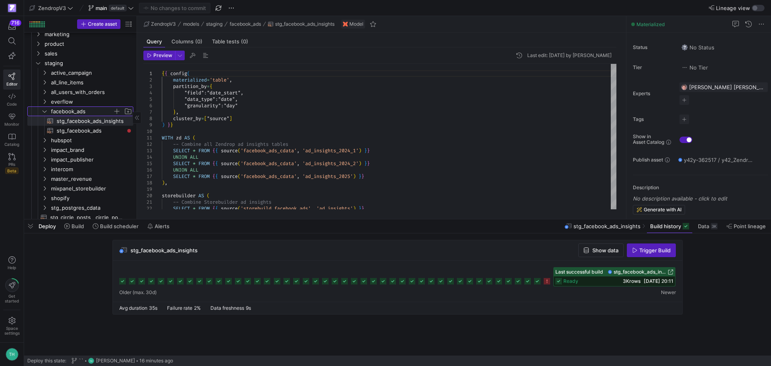
click at [67, 111] on span "facebook_ads" at bounding box center [82, 111] width 62 height 9
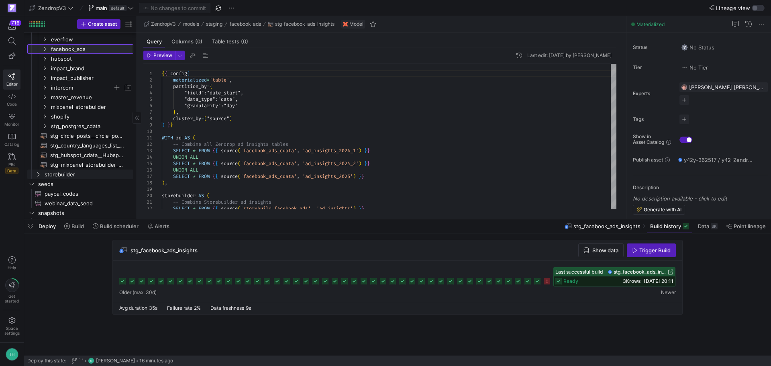
scroll to position [161, 0]
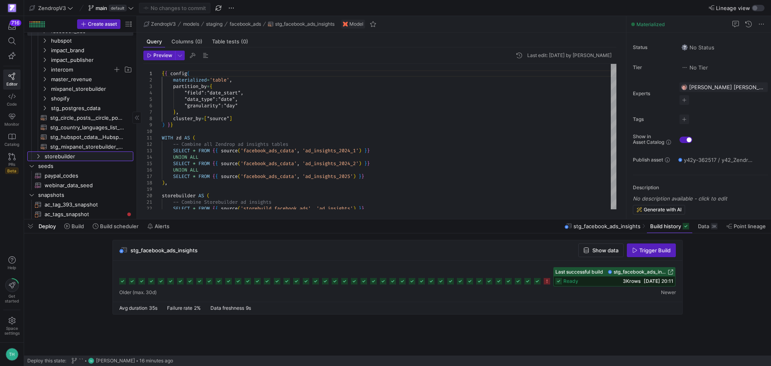
click at [77, 152] on span "storebuilder" at bounding box center [89, 156] width 88 height 9
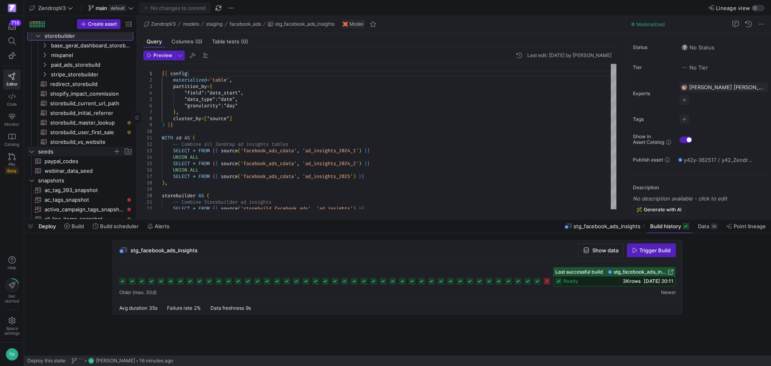
scroll to position [241, 0]
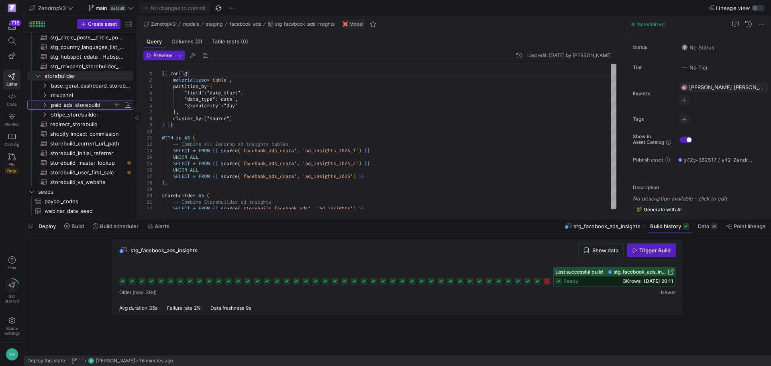
click at [92, 106] on span "paid_ads_storebuild" at bounding box center [82, 104] width 62 height 9
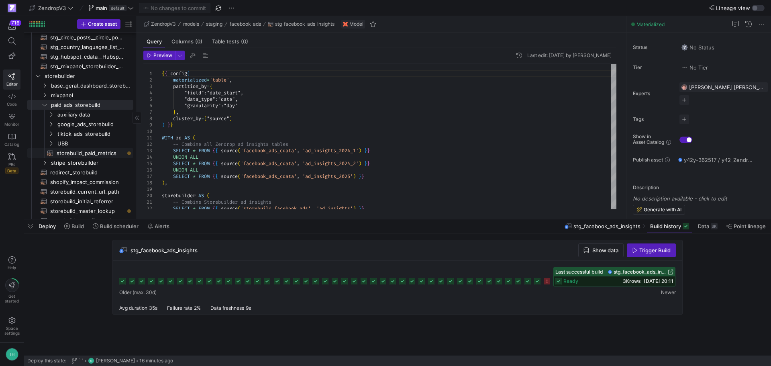
click at [85, 152] on span "storebuild_paid_metrics​​​​​​​​​​" at bounding box center [90, 153] width 67 height 9
click at [85, 103] on span "paid_ads_storebuild" at bounding box center [82, 104] width 62 height 9
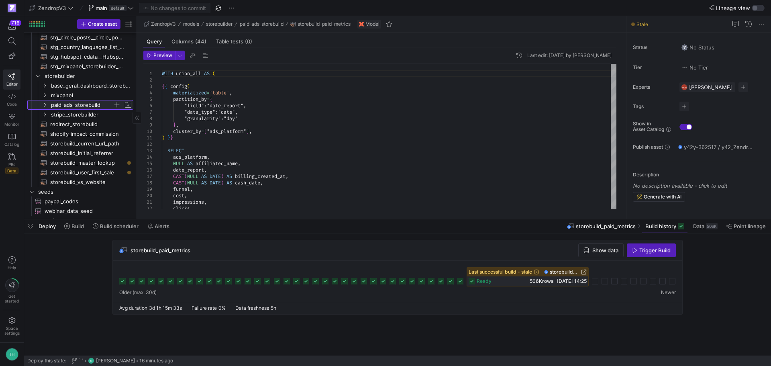
click at [87, 108] on span "paid_ads_storebuild" at bounding box center [82, 104] width 62 height 9
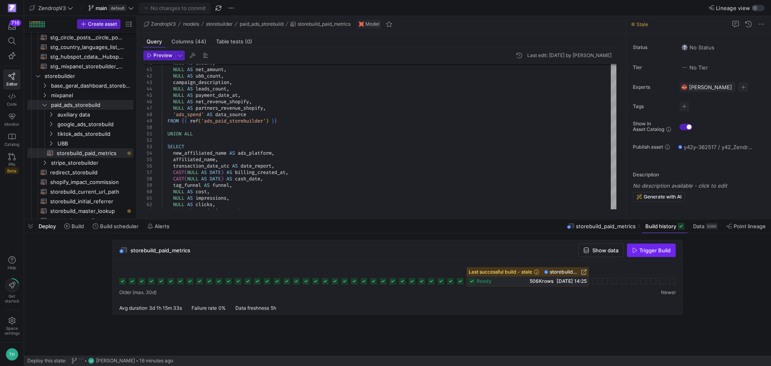
click at [645, 250] on span "Trigger Build" at bounding box center [654, 250] width 31 height 6
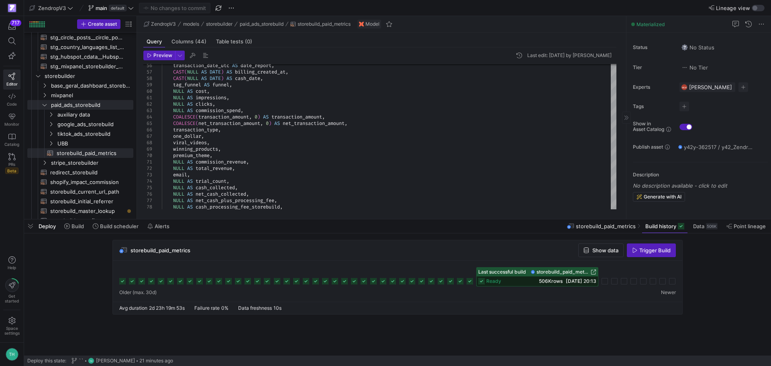
drag, startPoint x: 663, startPoint y: 225, endPoint x: 633, endPoint y: 216, distance: 31.4
click at [663, 225] on span "Build history" at bounding box center [660, 226] width 31 height 6
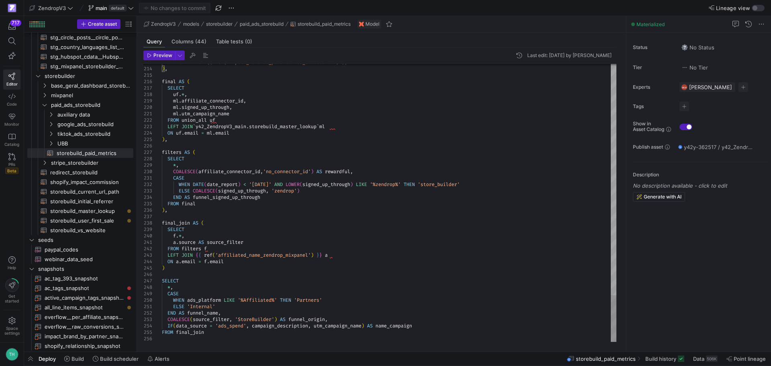
type textarea "CASE WHEN DATE(date_report) < '2025-01-28' AND LOWER(signed_up_through) LIKE '%…"
type textarea "a"
type textarea "a.source AS source_filter FROM filters f LEFT JOIN {{ ref('affiliated_name_zend…"
type textarea "ad"
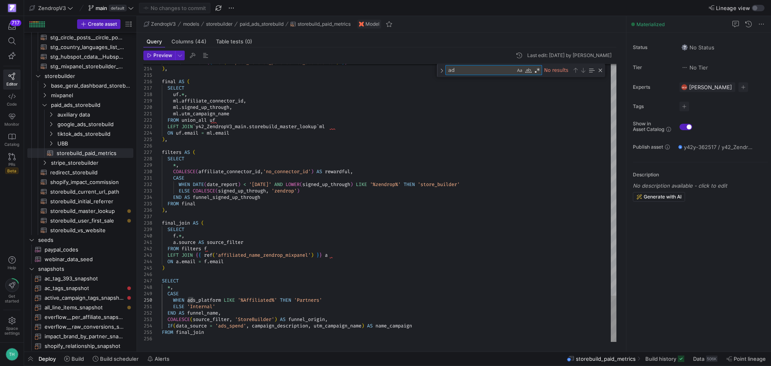
type textarea "CASE WHEN DATE(date_report) < '2025-01-28' AND LOWER(signed_up_through) LIKE '%…"
type textarea "a"
click at [100, 116] on span "auxiliary data" at bounding box center [84, 114] width 55 height 9
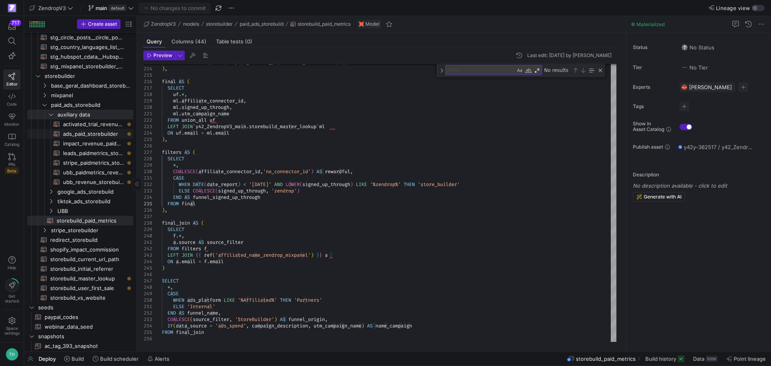
click at [98, 132] on span "ads_paid_storebuilder​​​​​​​​​​" at bounding box center [93, 133] width 61 height 9
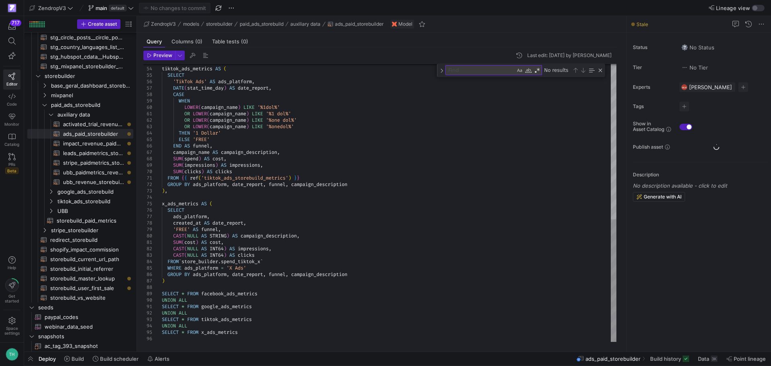
type textarea "OR LOWER(campaign_name) LIKE '%1 dol%' OR LOWER(campaign_name) LIKE '%one dol%'…"
click at [382, 140] on div "tiktok_ads_metrics AS ( SELECT 'TikTok Ads' AS ads_platform , DATE ( stat_time_…" at bounding box center [389, 27] width 454 height 630
type textarea "a"
type textarea "FROM {{ ref('tiktok_ads_storebuild_metrics') }} GROUP BY ads_platform, date_rep…"
type textarea "ad_ins"
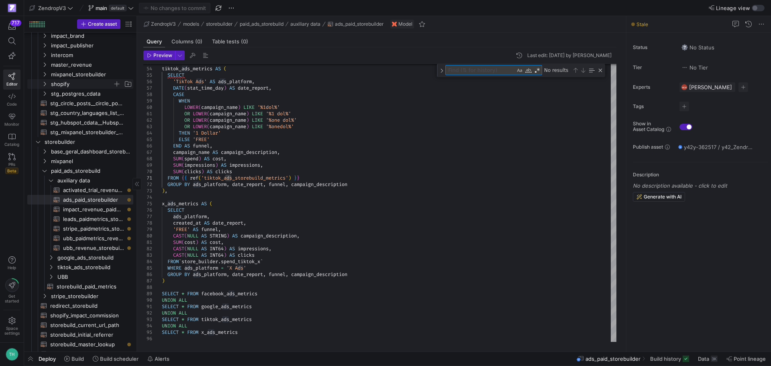
scroll to position [161, 0]
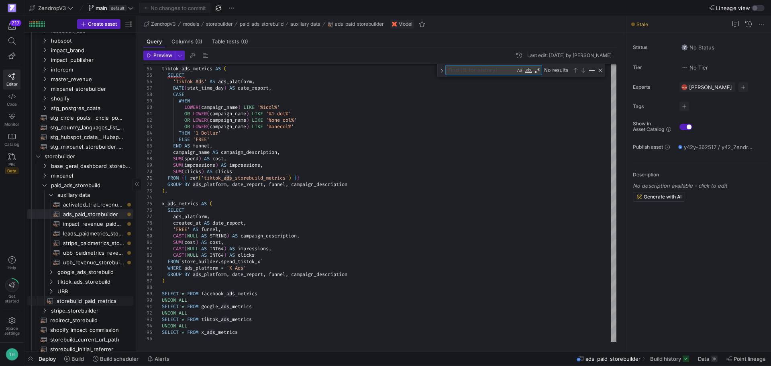
click at [81, 302] on span "storebuild_paid_metrics​​​​​​​​​​" at bounding box center [90, 300] width 67 height 9
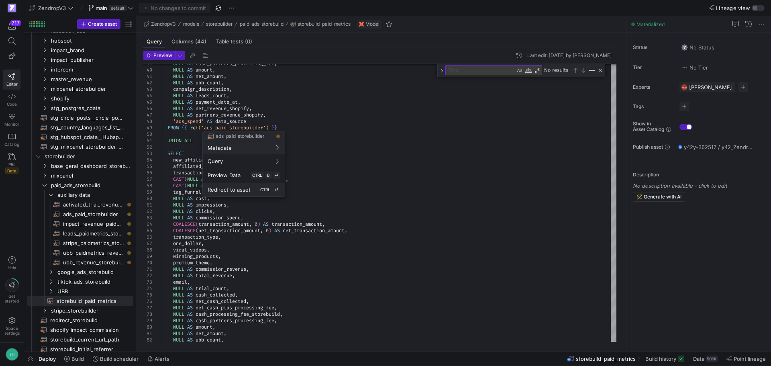
click at [254, 191] on div "Redirect to asset CTRL ⏎" at bounding box center [244, 189] width 72 height 7
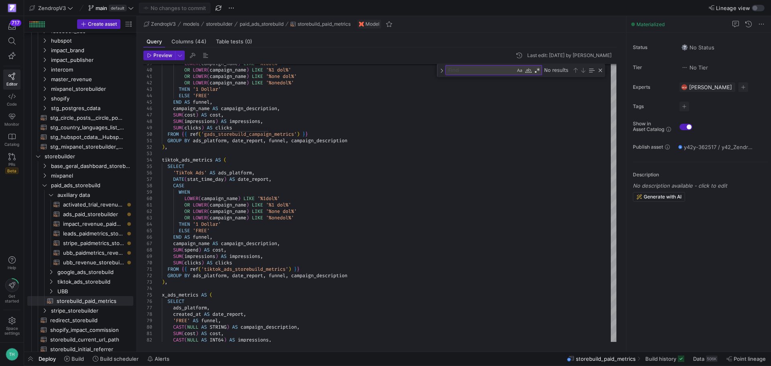
type textarea "{{ config( materialized='table', partition_by={ "field": "date_report", "data_t…"
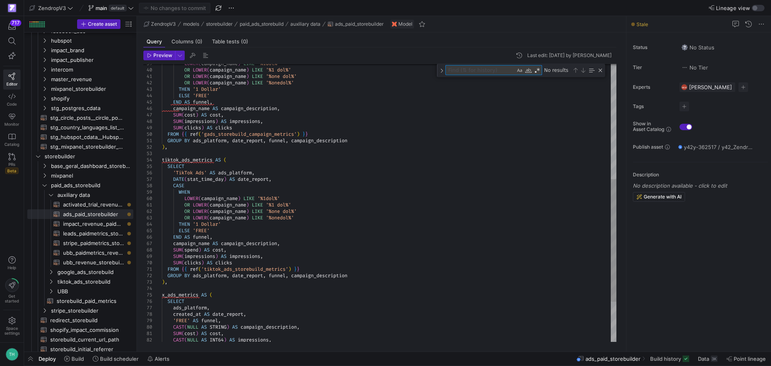
click at [488, 71] on textarea "Find" at bounding box center [480, 69] width 69 height 9
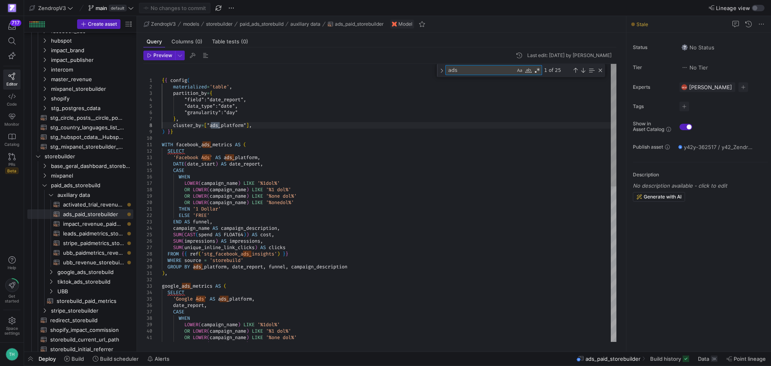
type textarea "ads_"
type textarea "THEN '1 Dollar' ELSE 'FREE' END AS funnel, campaign_name AS campaign_descriptio…"
type textarea "ads_in"
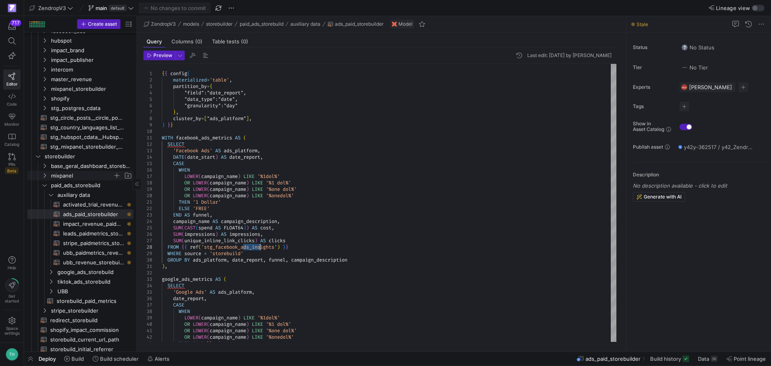
scroll to position [201, 0]
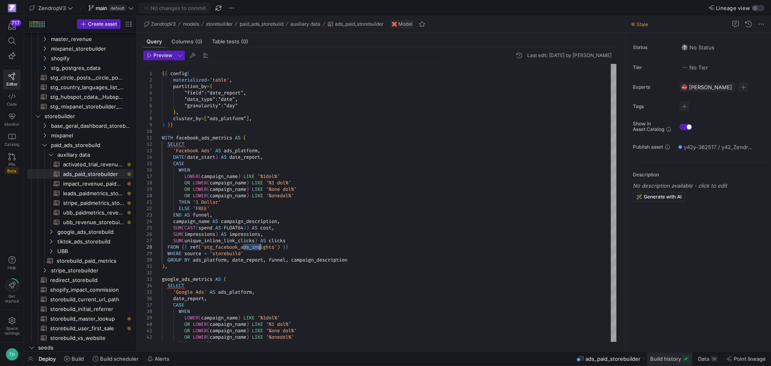
click at [687, 361] on icon at bounding box center [685, 358] width 6 height 6
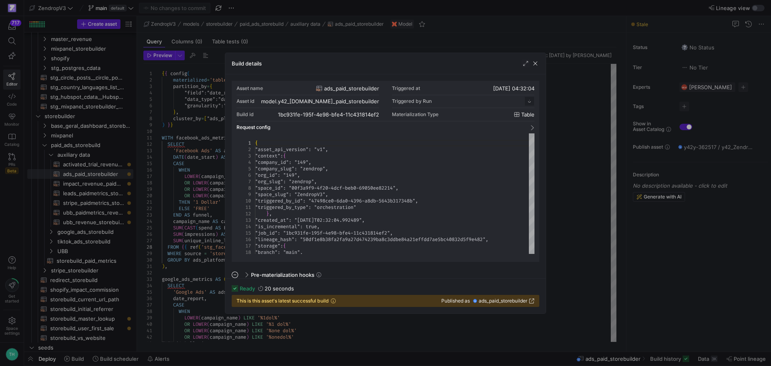
click at [632, 261] on div at bounding box center [385, 183] width 771 height 366
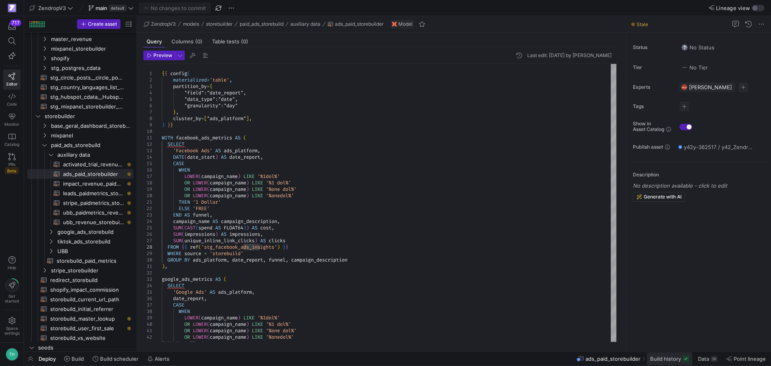
click at [679, 355] on span "Build history" at bounding box center [665, 358] width 31 height 6
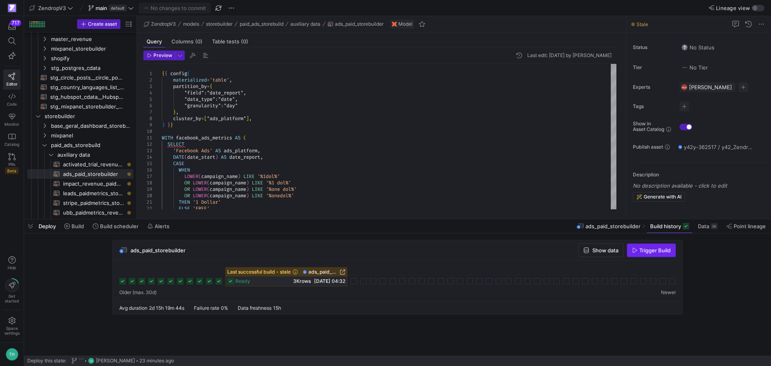
click at [658, 252] on span "Trigger Build" at bounding box center [654, 250] width 31 height 6
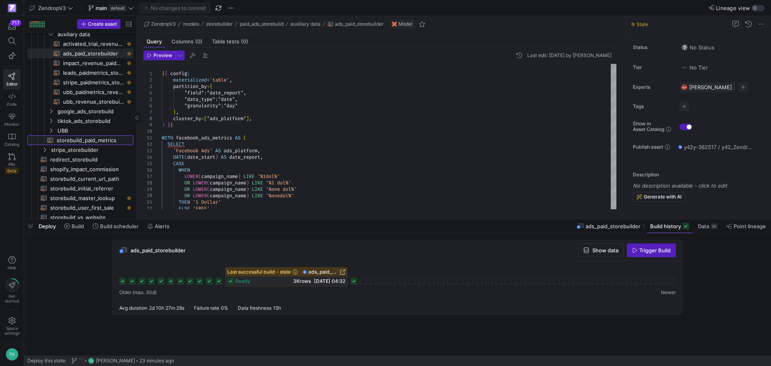
click at [77, 143] on span "storebuild_paid_metrics​​​​​​​​​​" at bounding box center [90, 140] width 67 height 9
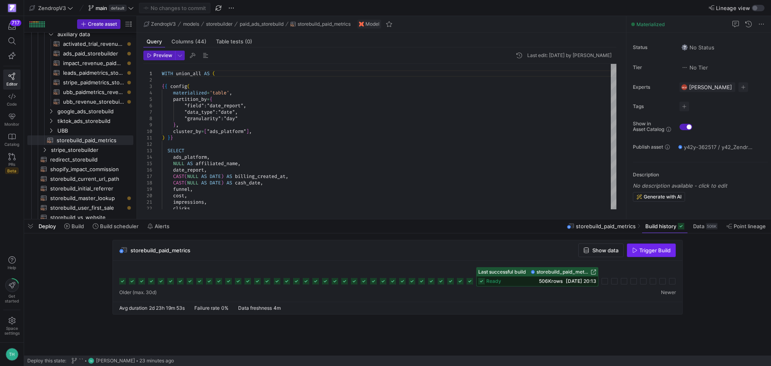
click at [652, 254] on span "button" at bounding box center [651, 250] width 48 height 13
type textarea ") }} SELECT ads_platform, NULL AS affiliated_name, date_report, CAST(NULL AS DA…"
